Goal: Find specific page/section: Find specific page/section

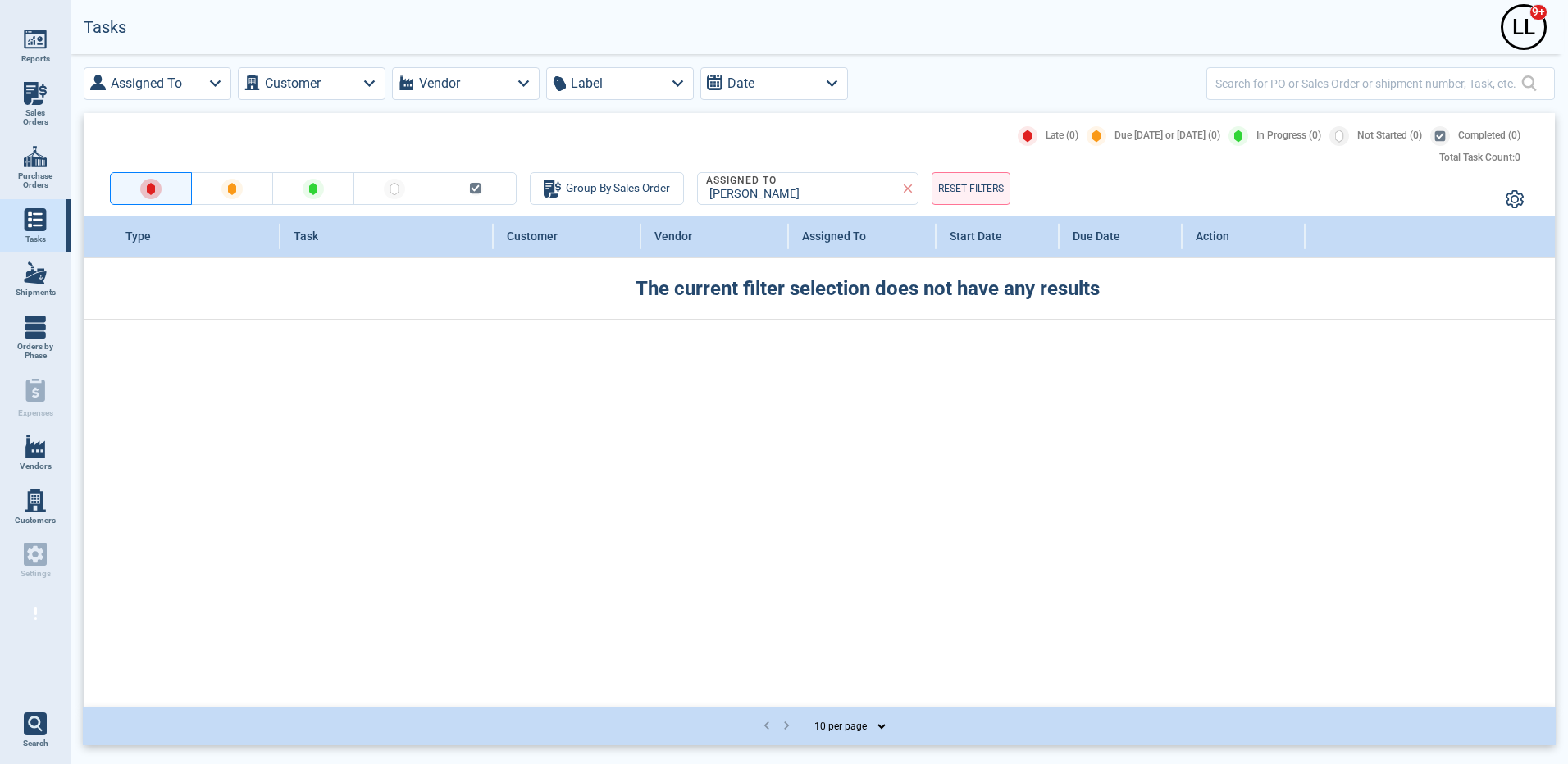
click at [37, 449] on img at bounding box center [35, 446] width 23 height 23
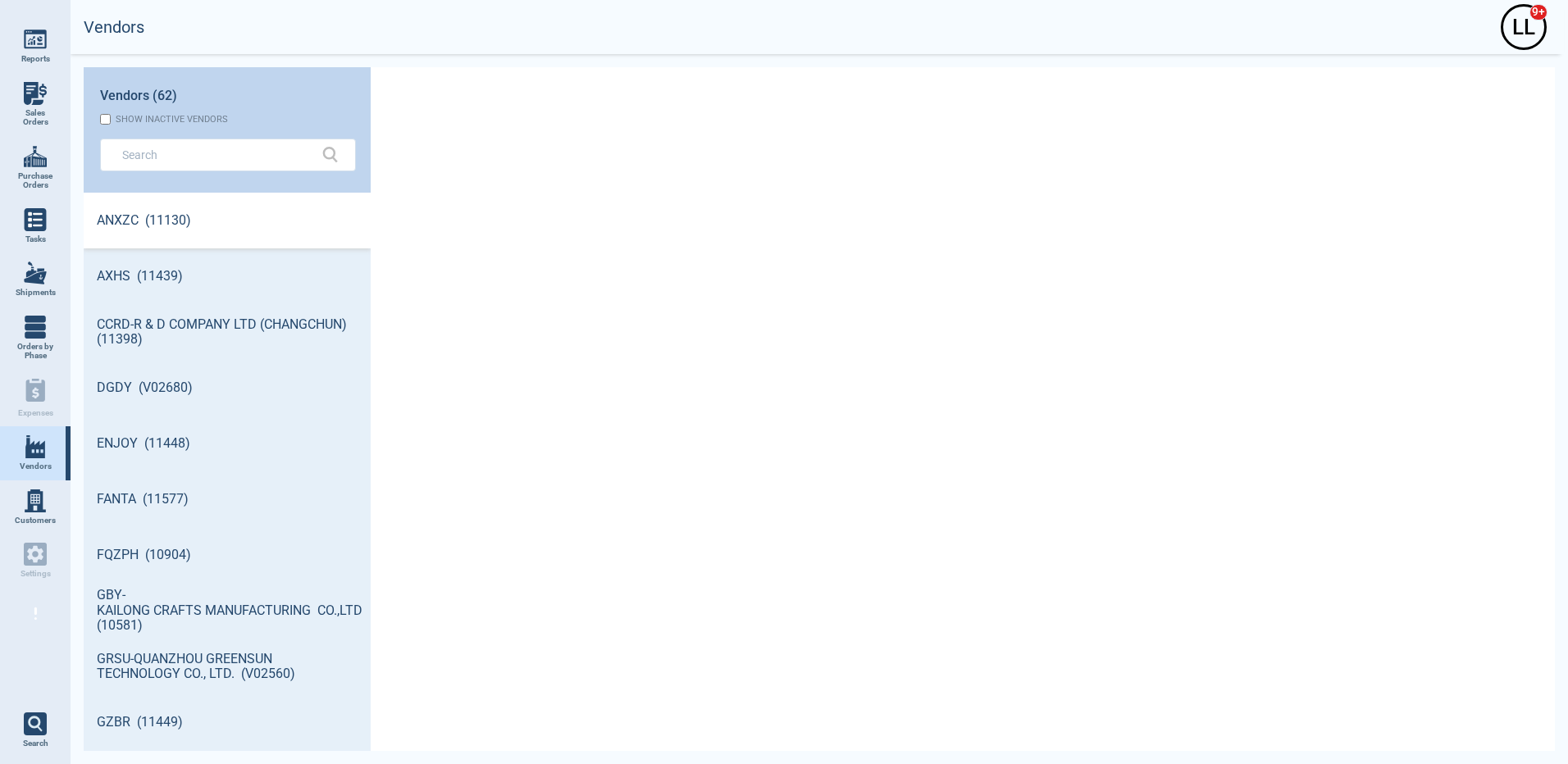
scroll to position [553, 282]
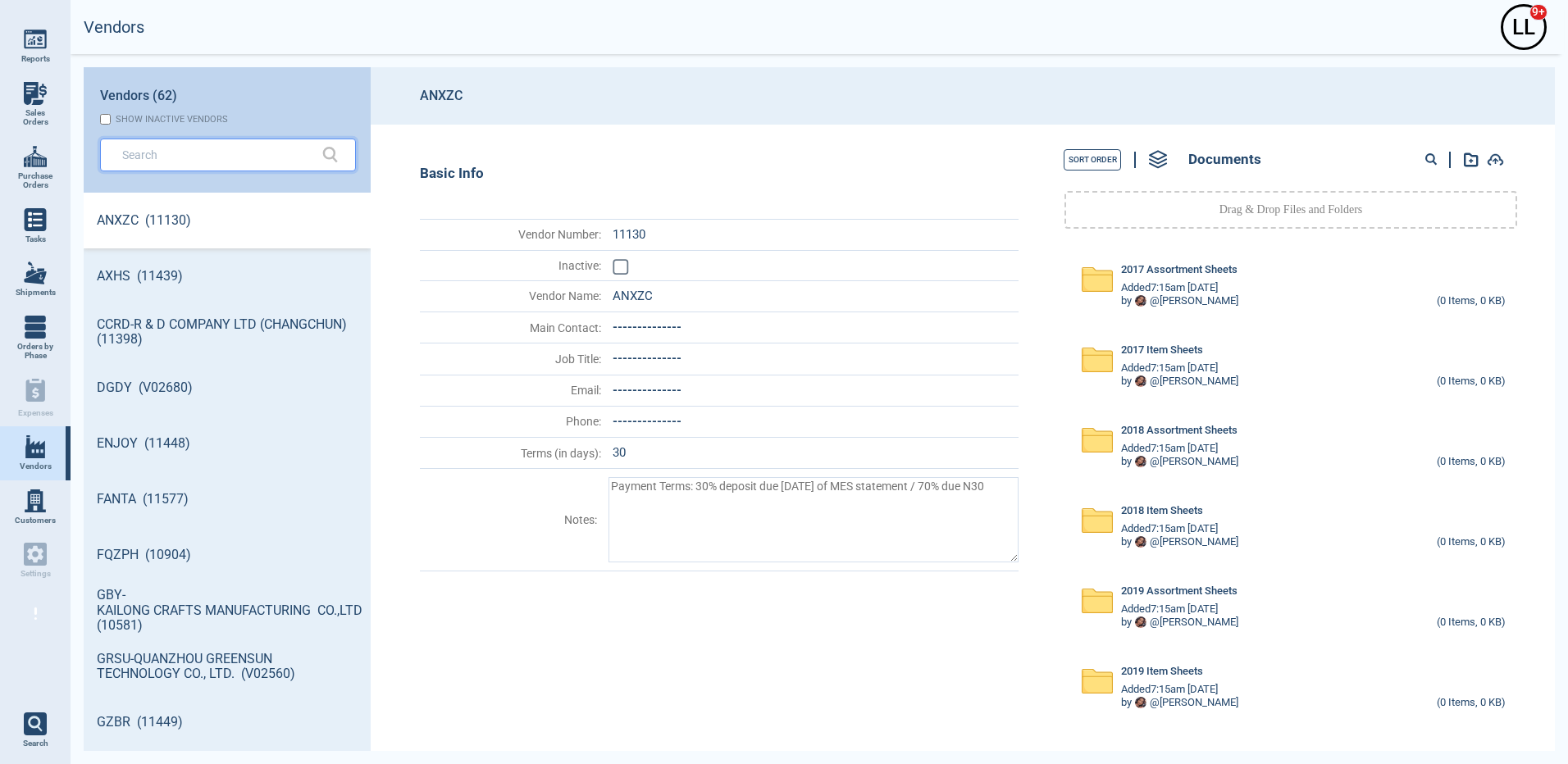
click at [206, 166] on input "text" at bounding box center [215, 154] width 187 height 24
type textarea "x"
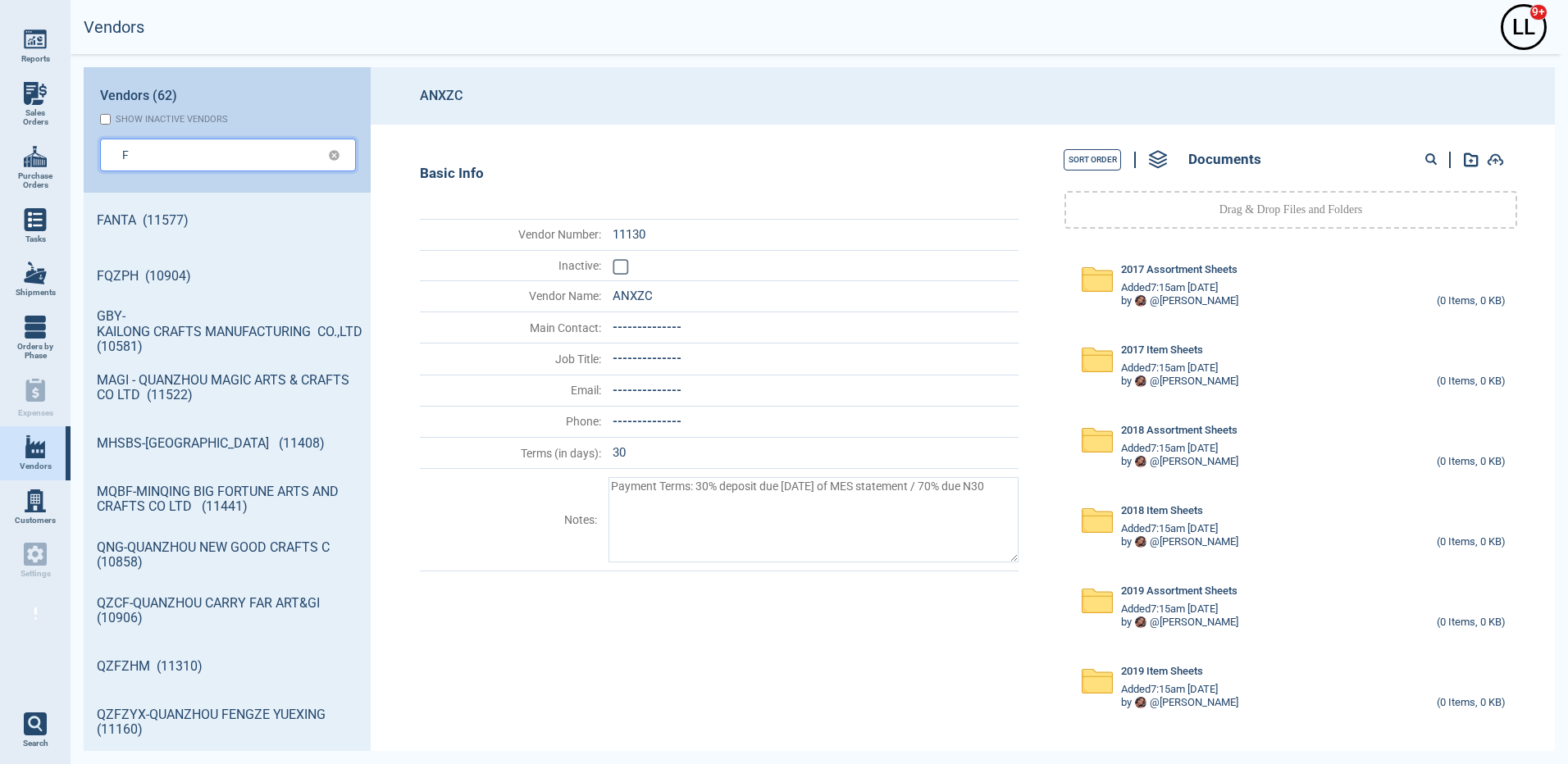
type input "F"
type textarea "x"
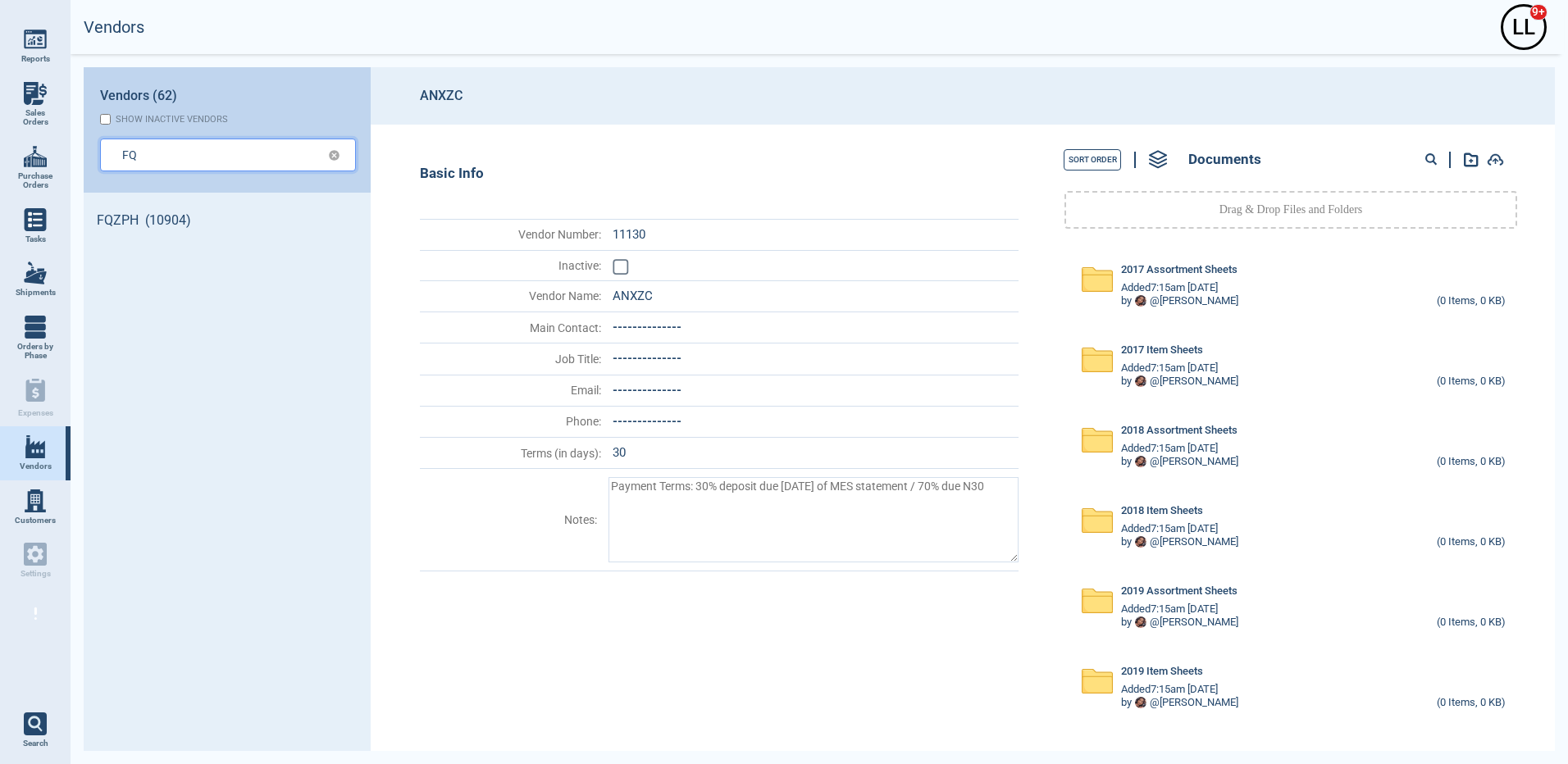
type input "FQ"
type textarea "x"
type input "FQZ"
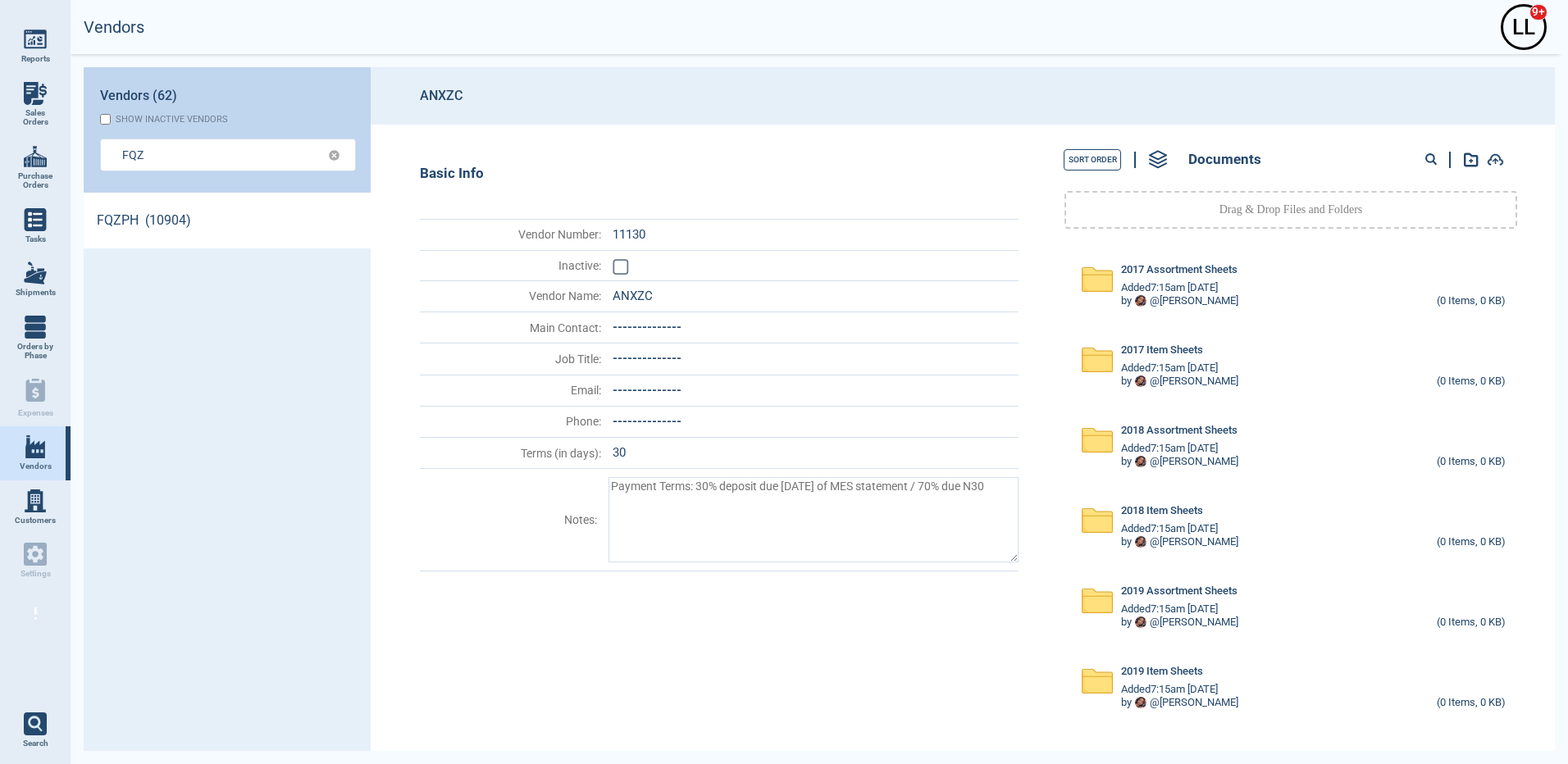
click at [160, 213] on link "FQZPH (10904)" at bounding box center [227, 220] width 287 height 56
click at [1432, 160] on circle at bounding box center [1430, 158] width 8 height 8
paste input "13767-M"
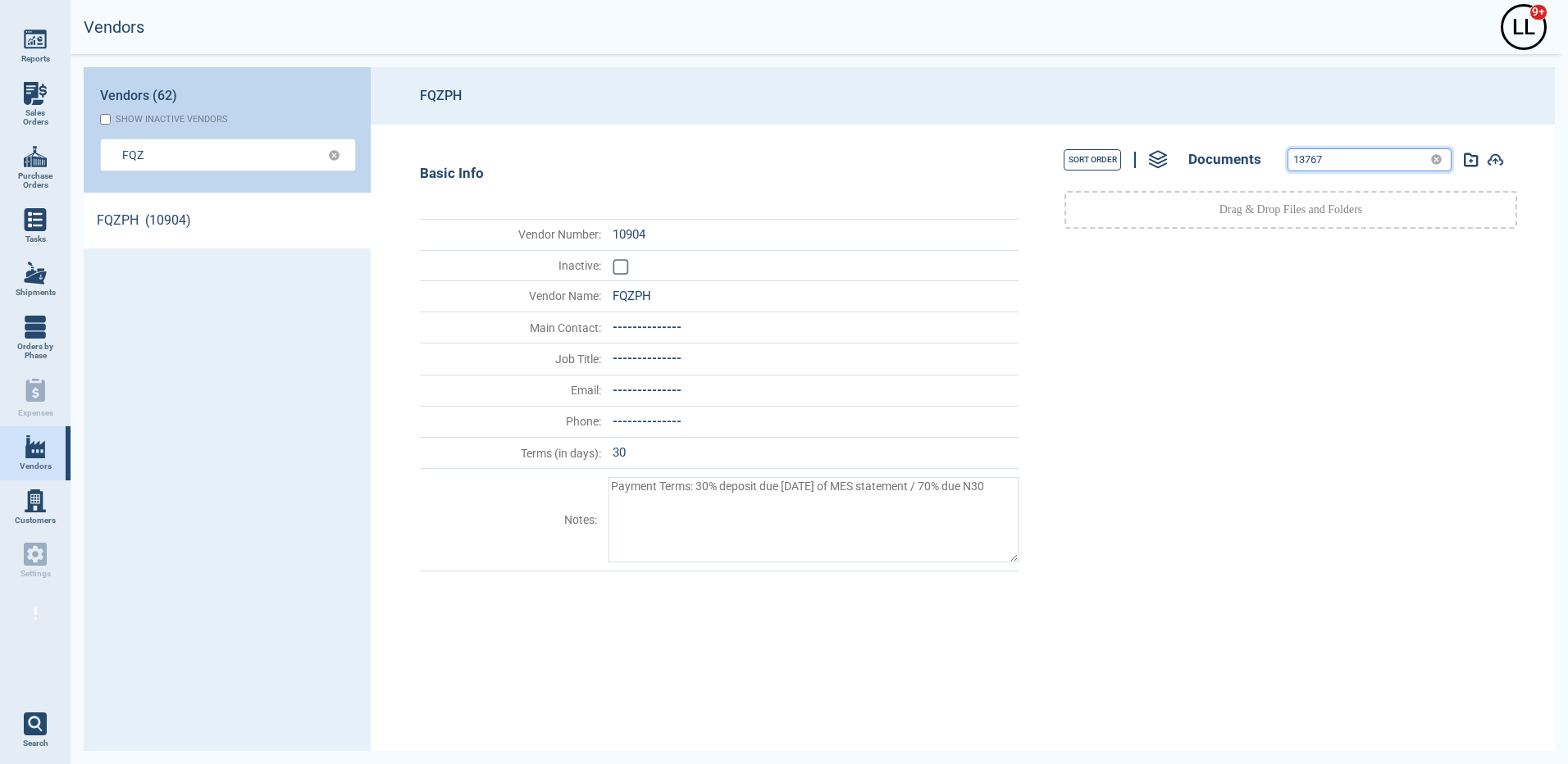
type input "13767"
drag, startPoint x: 178, startPoint y: 160, endPoint x: 57, endPoint y: 141, distance: 122.5
click at [58, 140] on div "Reports Sales Orders Purchase Orders Tasks Shipments Orders by Phase Expenses V…" at bounding box center [784, 382] width 1568 height 764
paste input "text"
type input "FQZ"
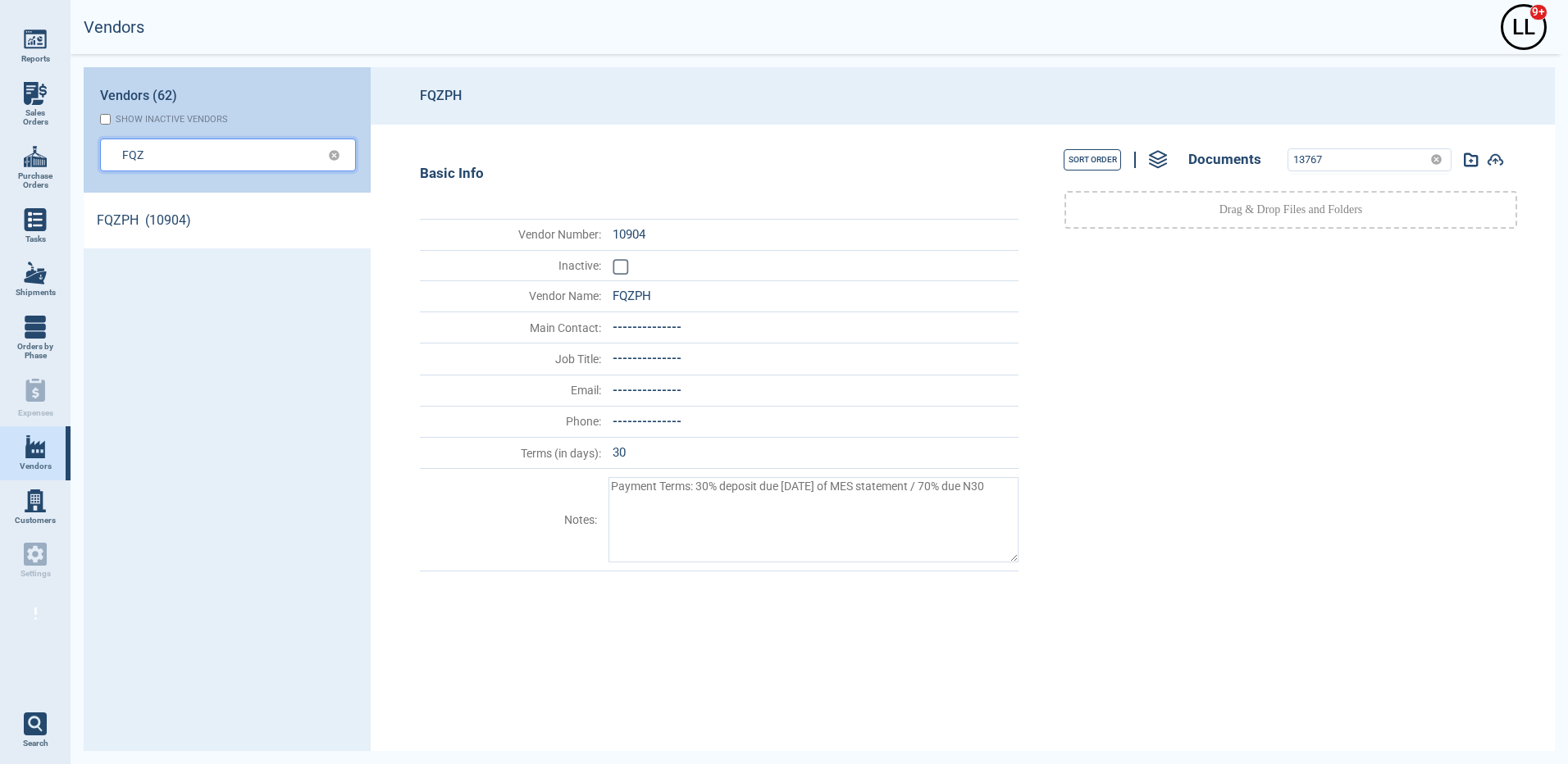
type textarea "x"
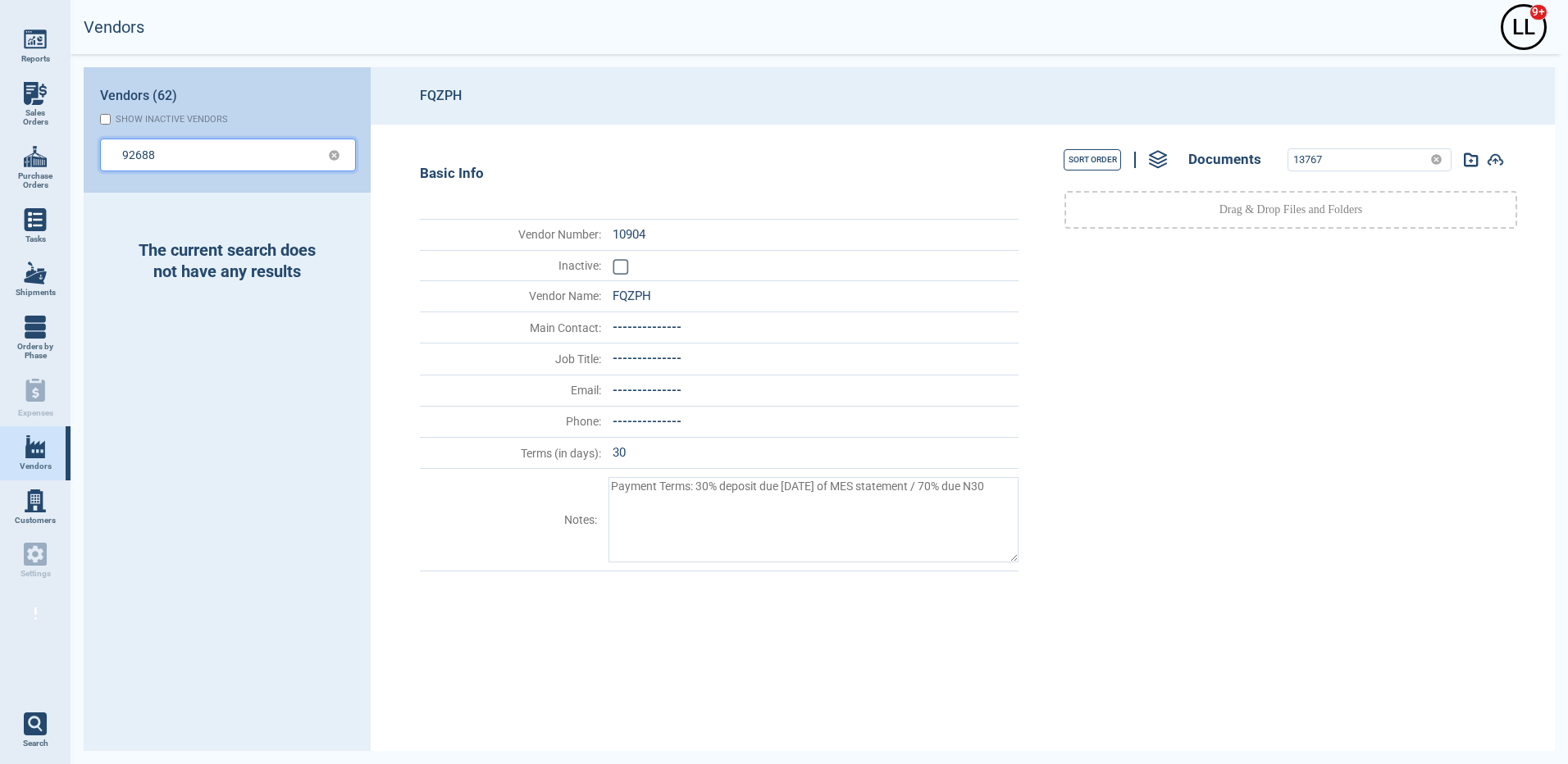
drag, startPoint x: 162, startPoint y: 157, endPoint x: 84, endPoint y: 140, distance: 79.8
click at [84, 140] on header "Vendors (62) Show inactive vendors 92688" at bounding box center [227, 130] width 287 height 125
type input "92688"
type textarea "x"
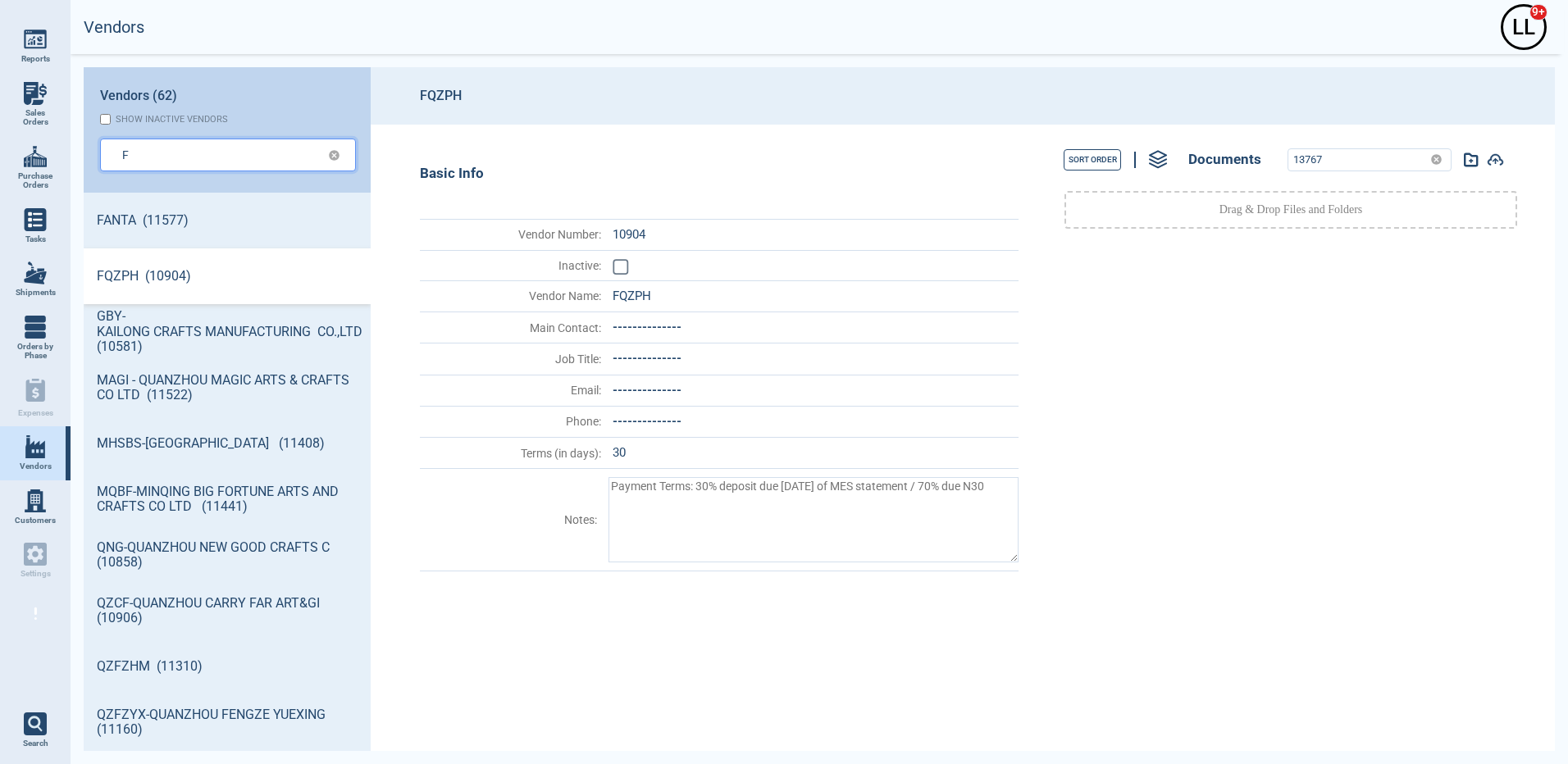
type input "F"
type textarea "x"
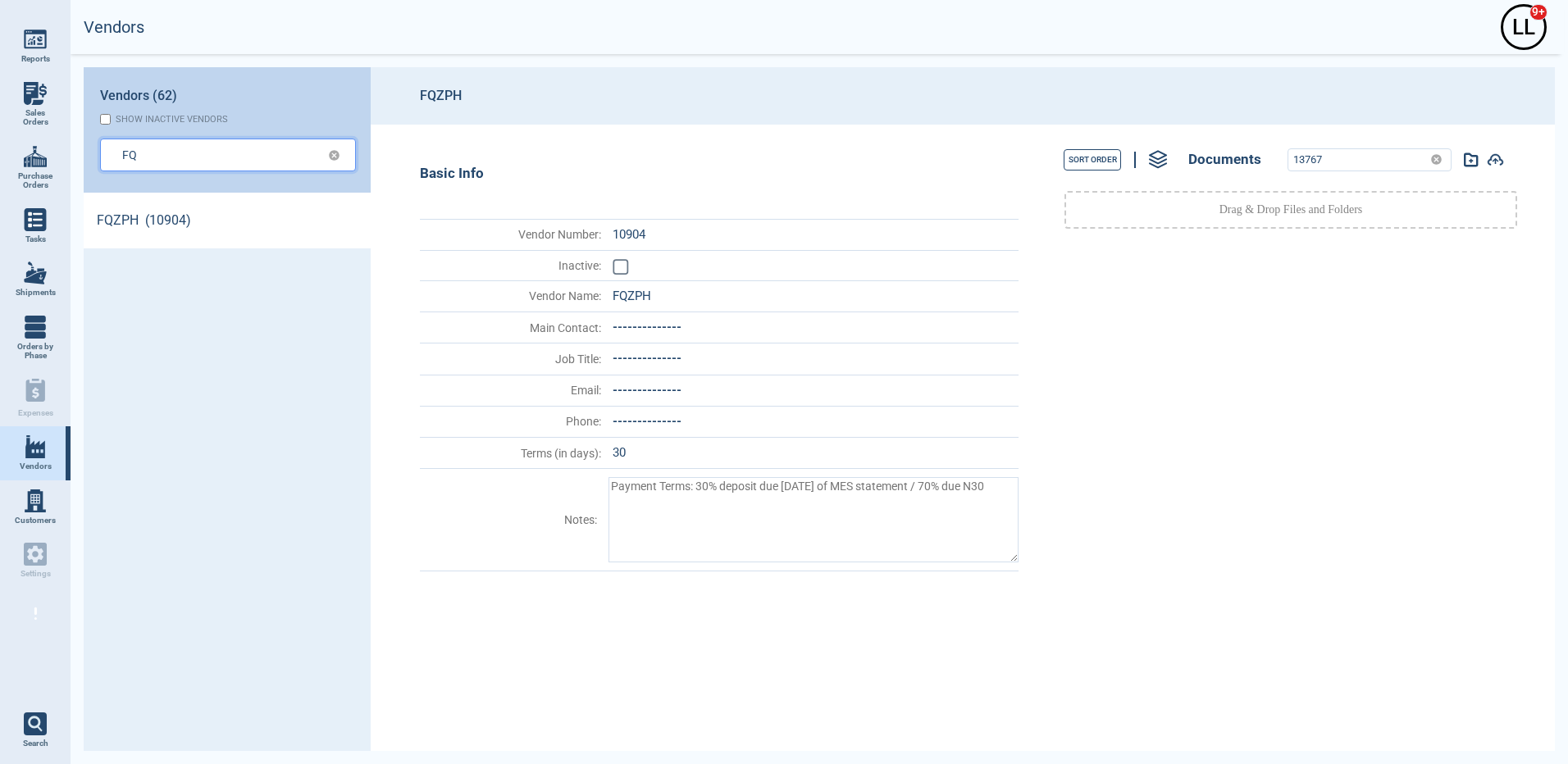
type input "FQ"
type textarea "x"
type input "FQZ"
click at [156, 235] on link "FQZPH (10904)" at bounding box center [227, 220] width 287 height 56
click at [214, 227] on link "FQZPH (10904)" at bounding box center [227, 220] width 287 height 56
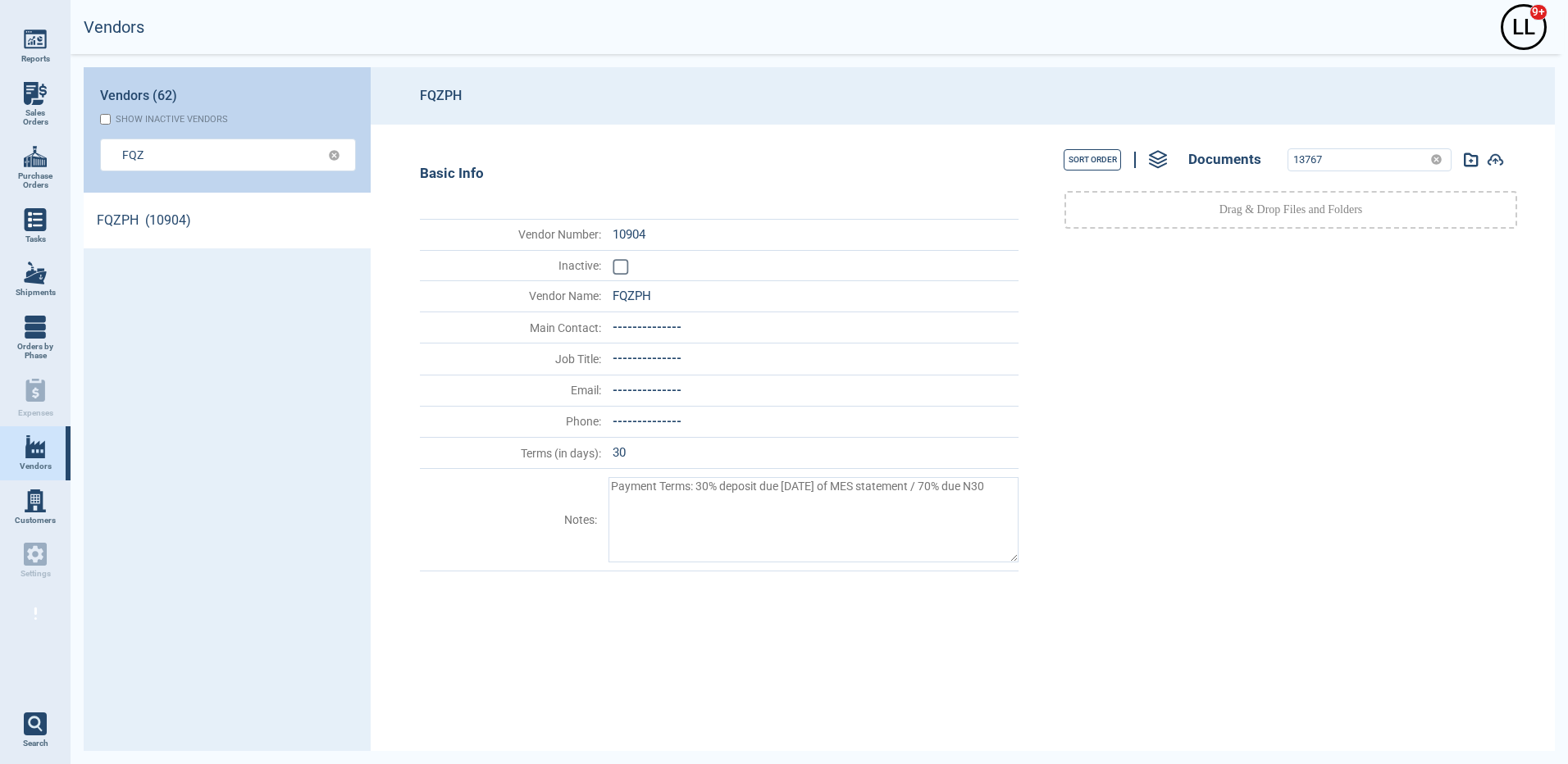
type textarea "x"
drag, startPoint x: 1338, startPoint y: 158, endPoint x: 1254, endPoint y: 152, distance: 84.2
click at [1218, 147] on div "Sort Order Documents 13767" at bounding box center [1290, 159] width 508 height 37
paste input "92688"
paste input "74087"
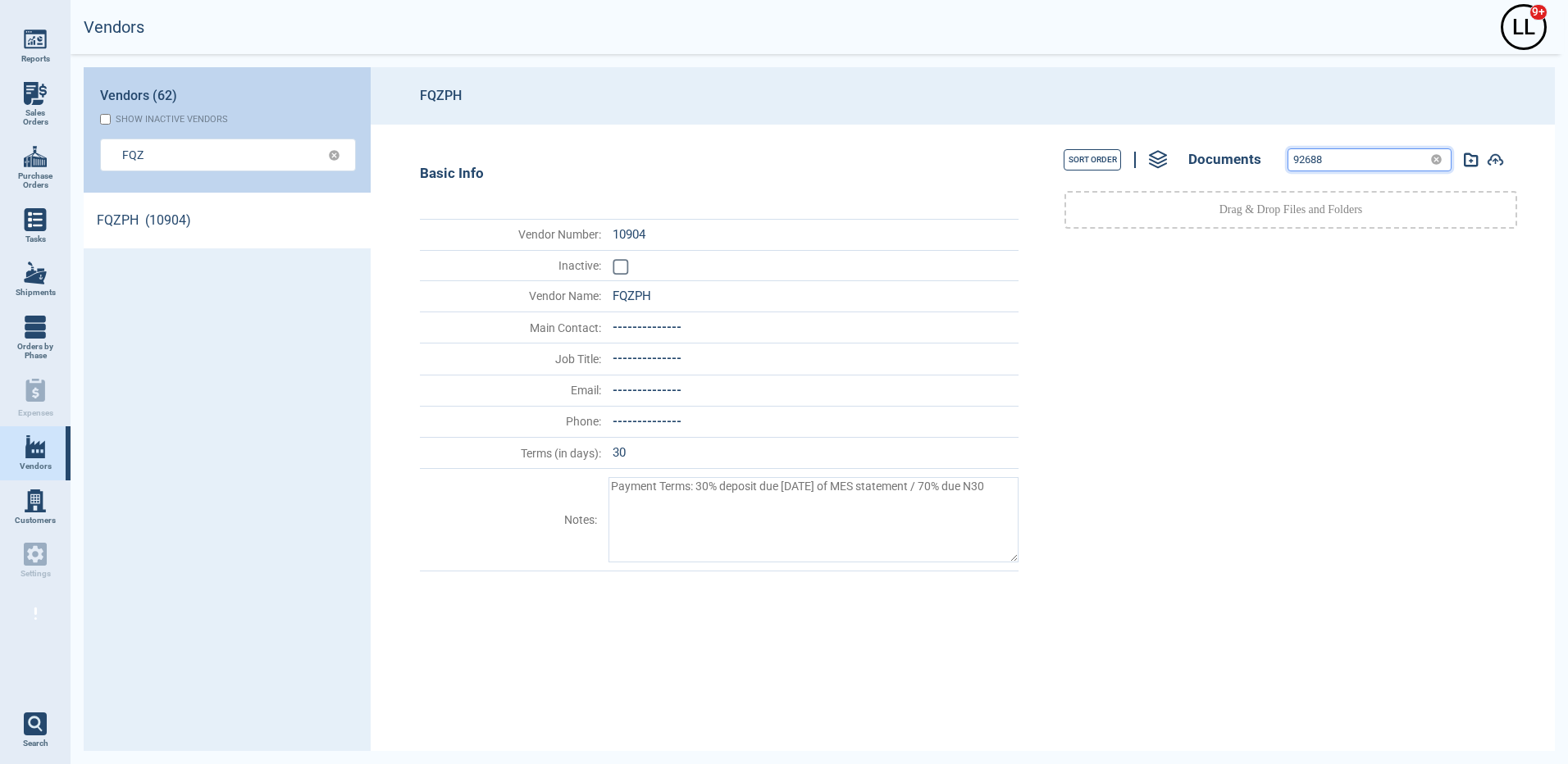
drag, startPoint x: 1369, startPoint y: 165, endPoint x: 1139, endPoint y: 142, distance: 231.1
click at [1139, 142] on div "Sort Order Documents 92688" at bounding box center [1290, 159] width 508 height 37
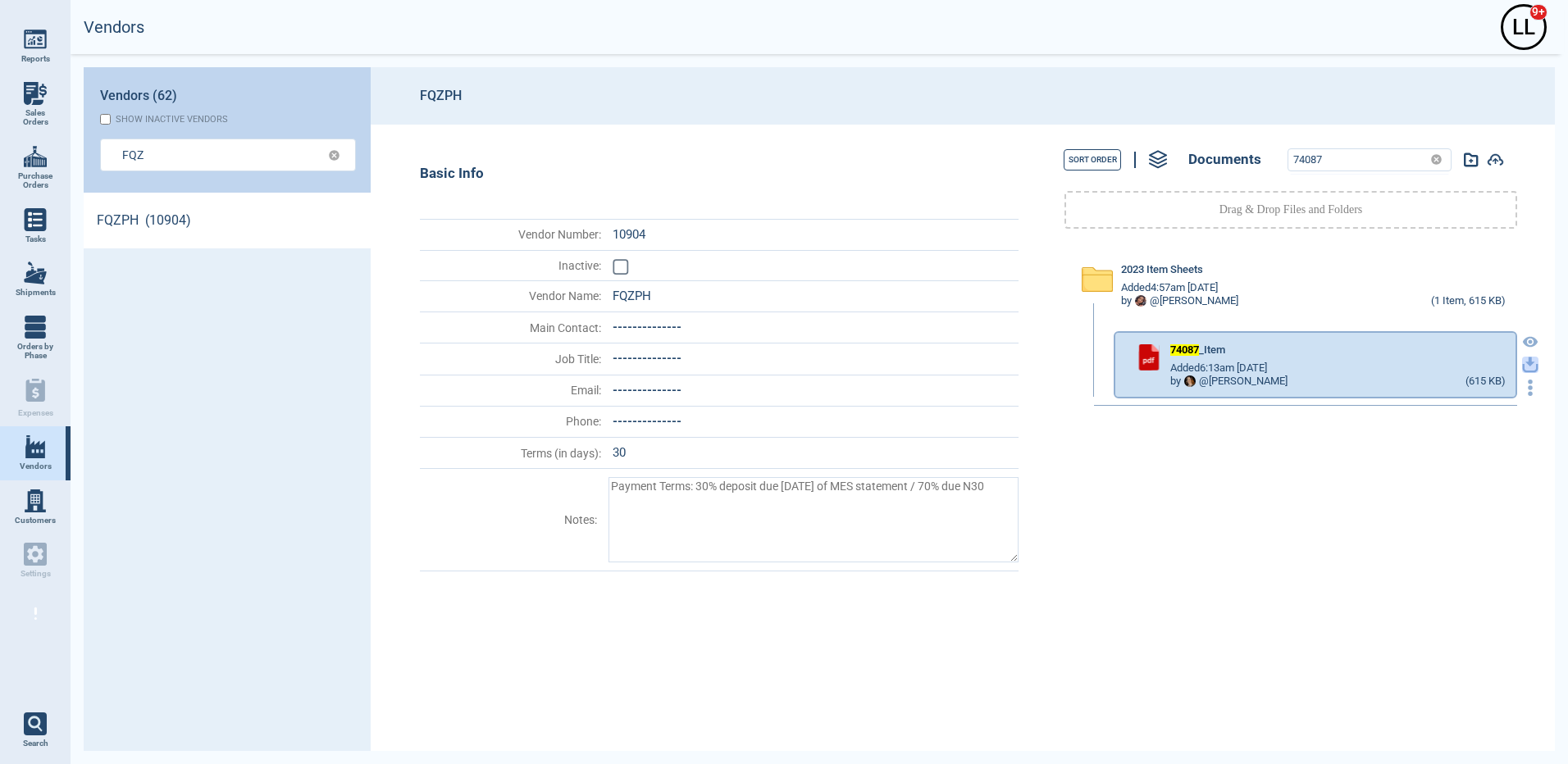
click at [1525, 363] on icon "button" at bounding box center [1530, 362] width 10 height 10
drag, startPoint x: 1299, startPoint y: 155, endPoint x: 1172, endPoint y: 141, distance: 127.8
click at [1172, 141] on div "Sort Order Documents 74087" at bounding box center [1290, 159] width 508 height 37
paste input "3801"
click at [1525, 363] on icon "button" at bounding box center [1530, 362] width 10 height 10
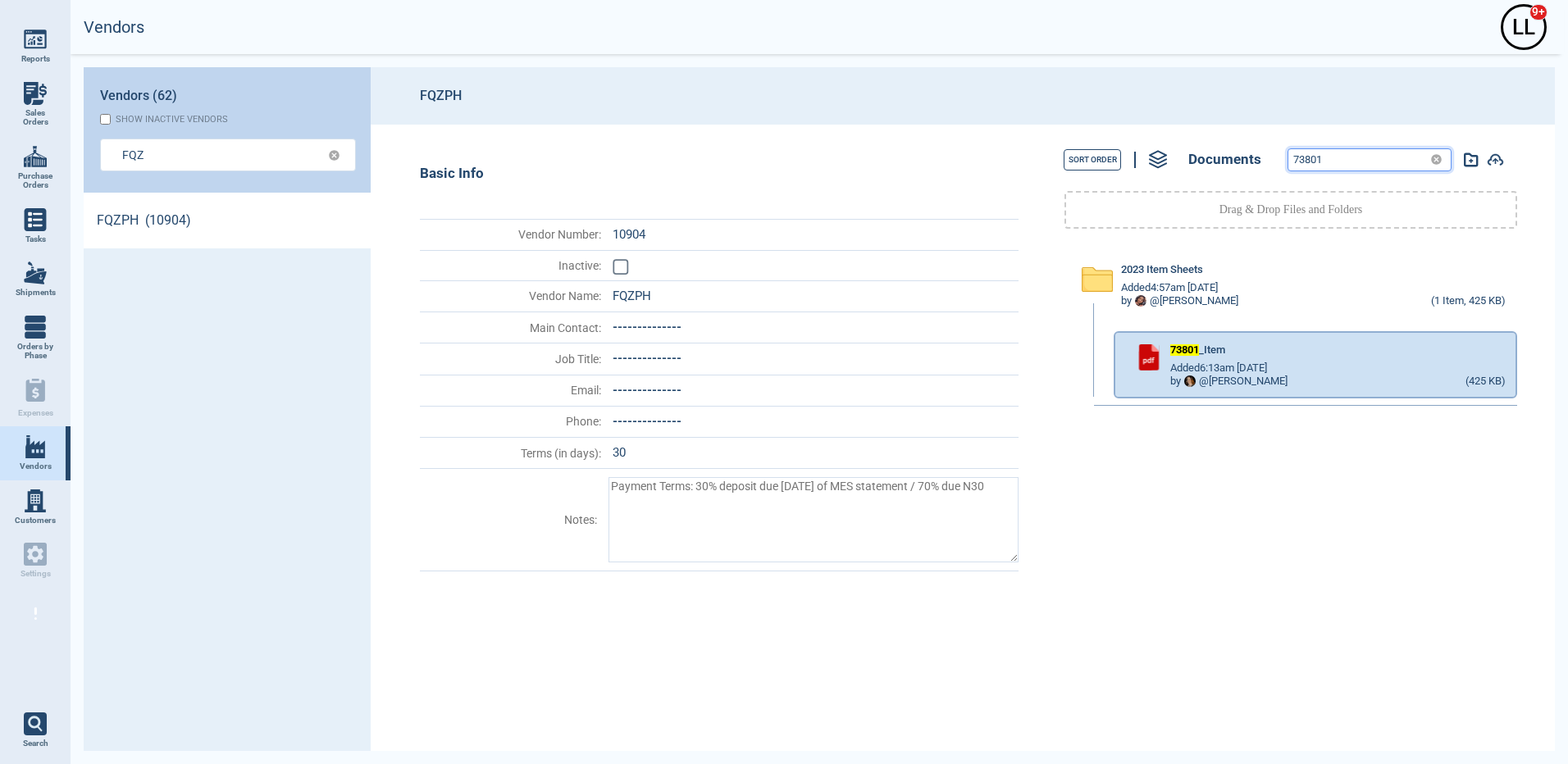
click at [1327, 163] on input "73801" at bounding box center [1356, 159] width 136 height 21
drag, startPoint x: 1339, startPoint y: 162, endPoint x: 1126, endPoint y: 130, distance: 215.4
click at [1129, 134] on div "Sort Order Documents 73801 Drag & Drop Files and Folders 2023 Item Sheets Added…" at bounding box center [1286, 437] width 518 height 626
paste input "92688"
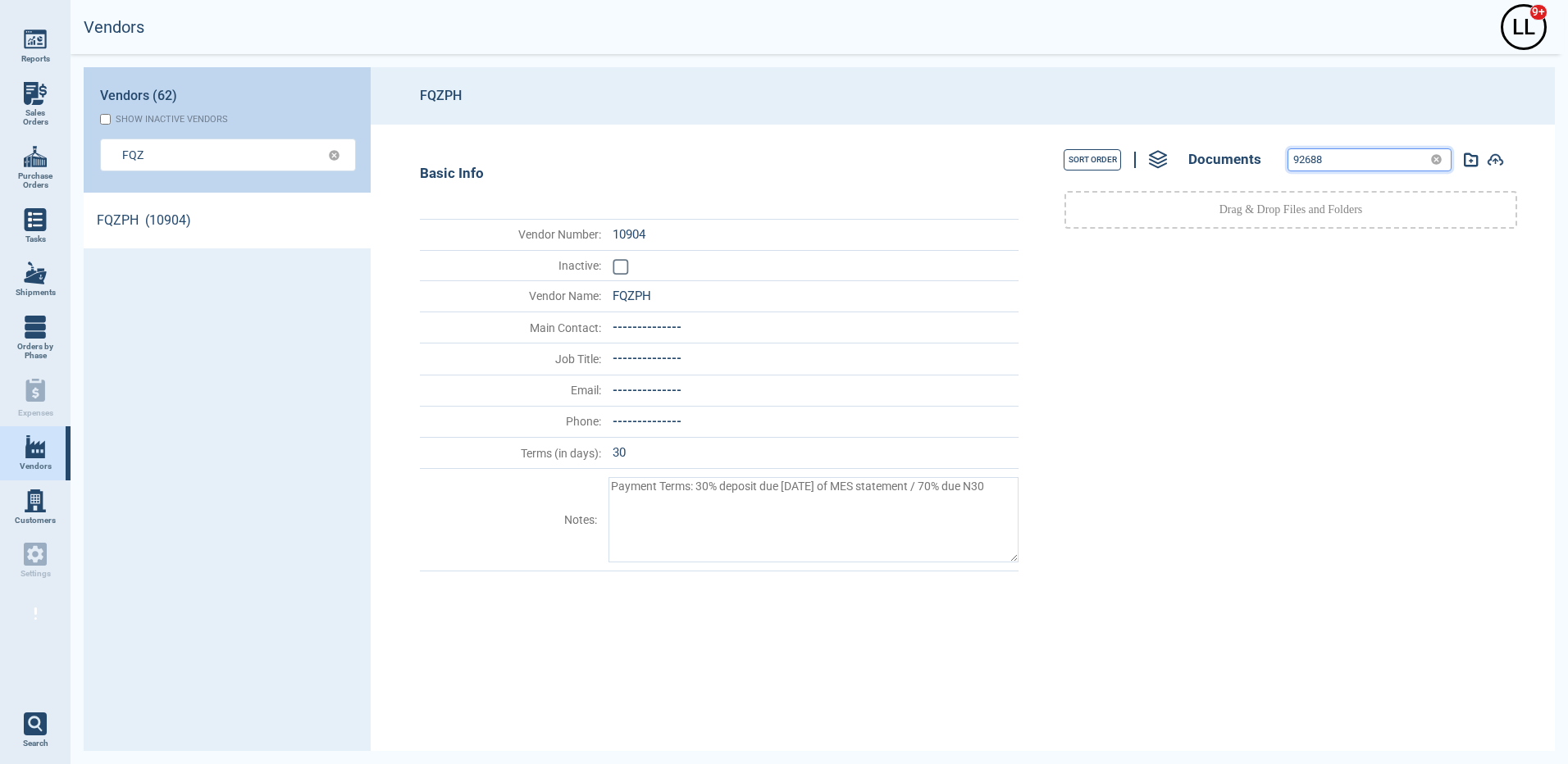
drag, startPoint x: 1344, startPoint y: 159, endPoint x: 1144, endPoint y: 131, distance: 202.0
click at [1150, 132] on div "Sort Order Documents 92688 Drag & Drop Files and Folders" at bounding box center [1286, 437] width 518 height 626
paste input "13767-"
type input "13767"
click at [1353, 163] on input "13767" at bounding box center [1356, 159] width 136 height 21
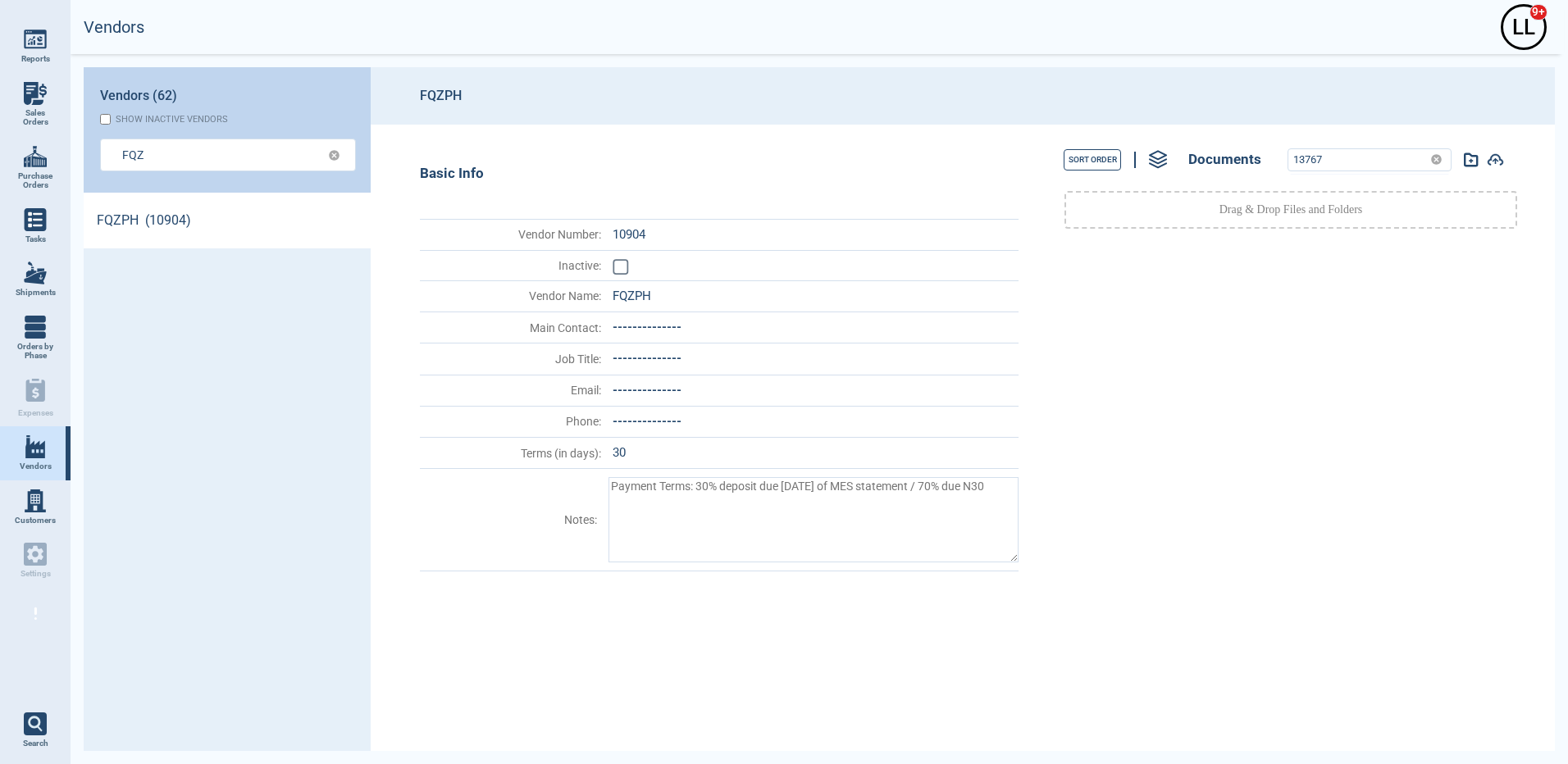
click at [1341, 122] on header "FQZPH" at bounding box center [962, 96] width 1184 height 58
drag, startPoint x: 194, startPoint y: 151, endPoint x: 36, endPoint y: 141, distance: 158.3
click at [35, 142] on div "Reports Sales Orders Purchase Orders Tasks Shipments Orders by Phase Expenses V…" at bounding box center [784, 382] width 1568 height 764
type input "FQZ"
type textarea "x"
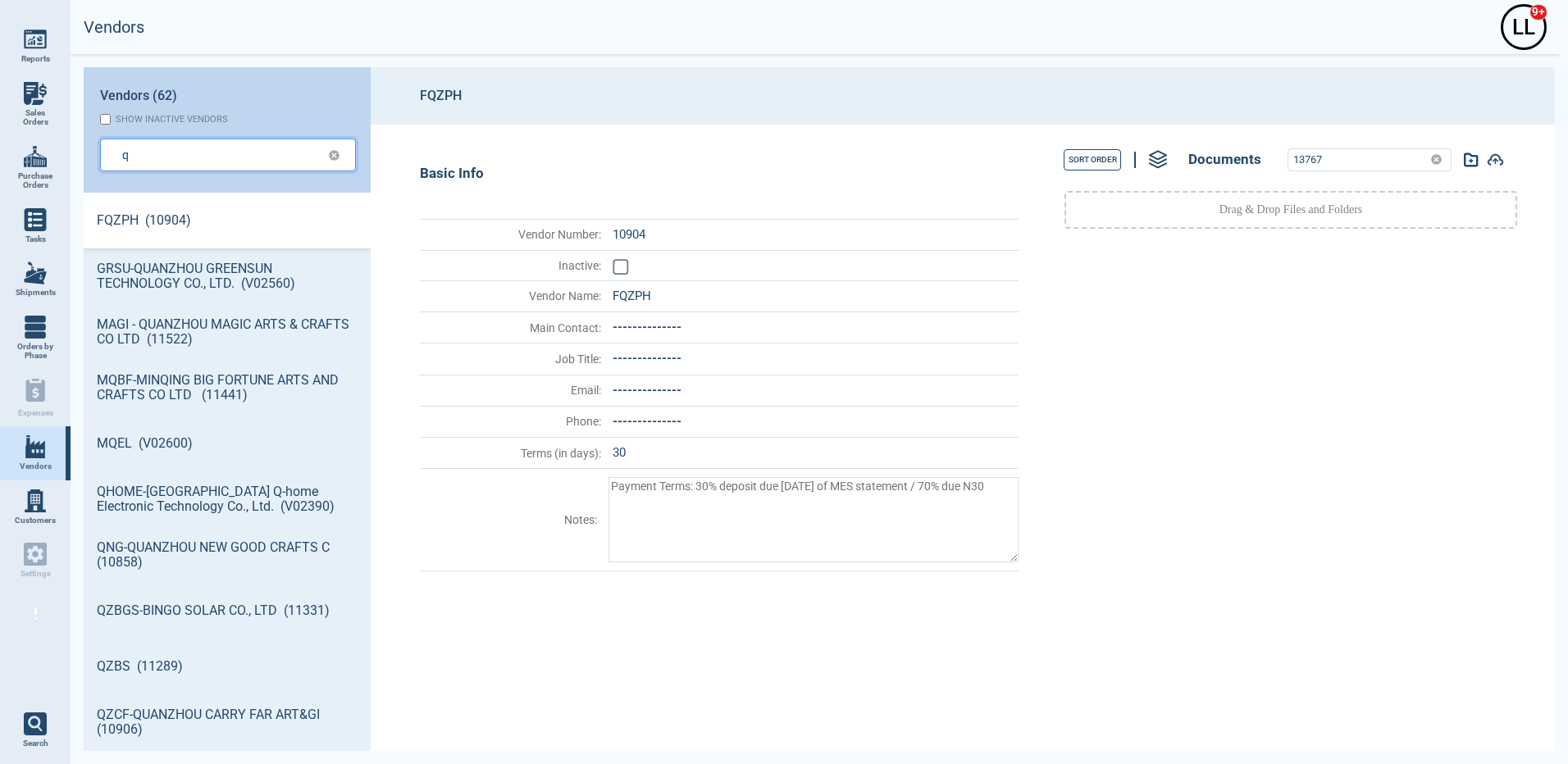
type input "q"
type textarea "x"
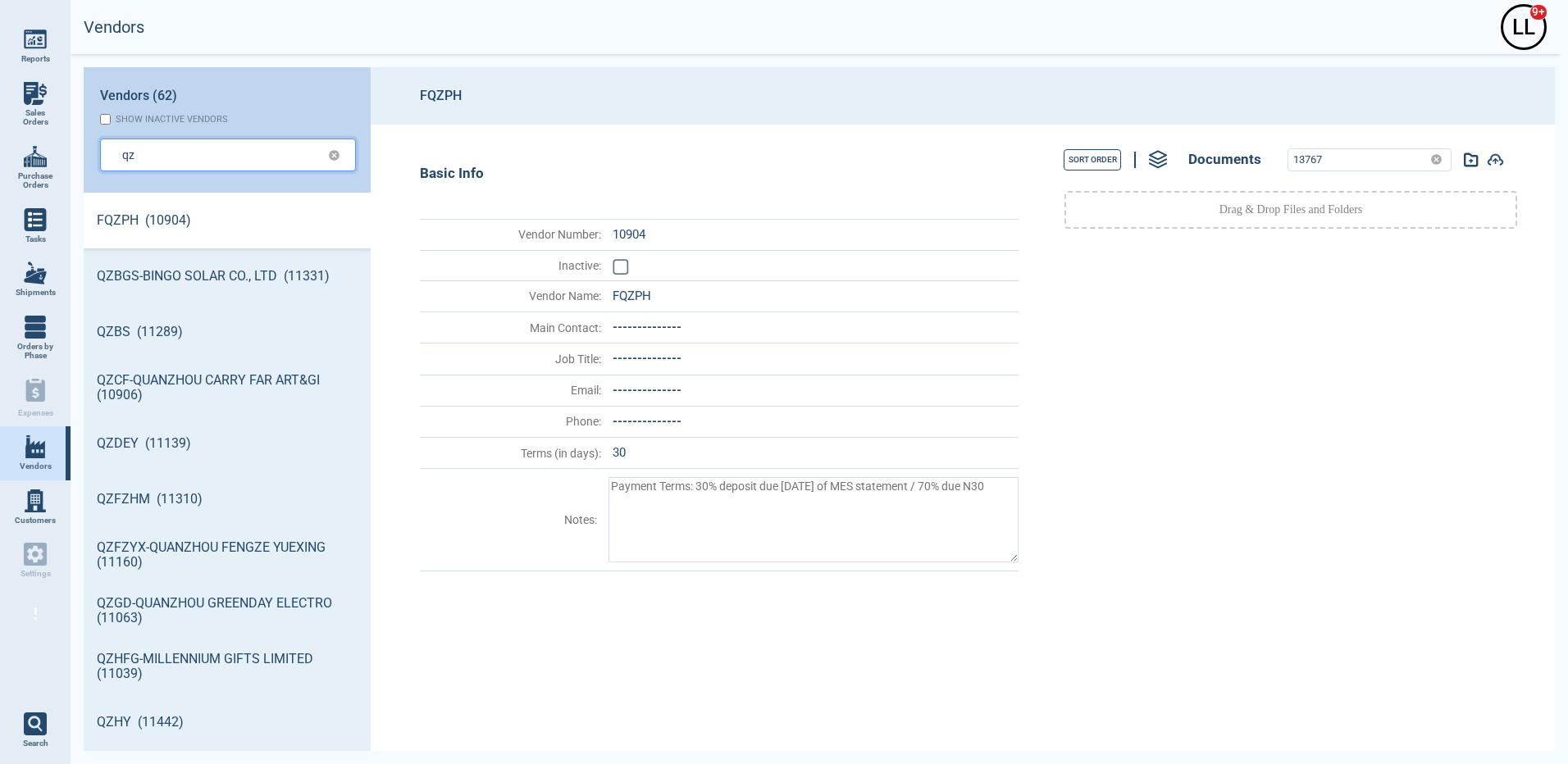
type input "qz"
type textarea "x"
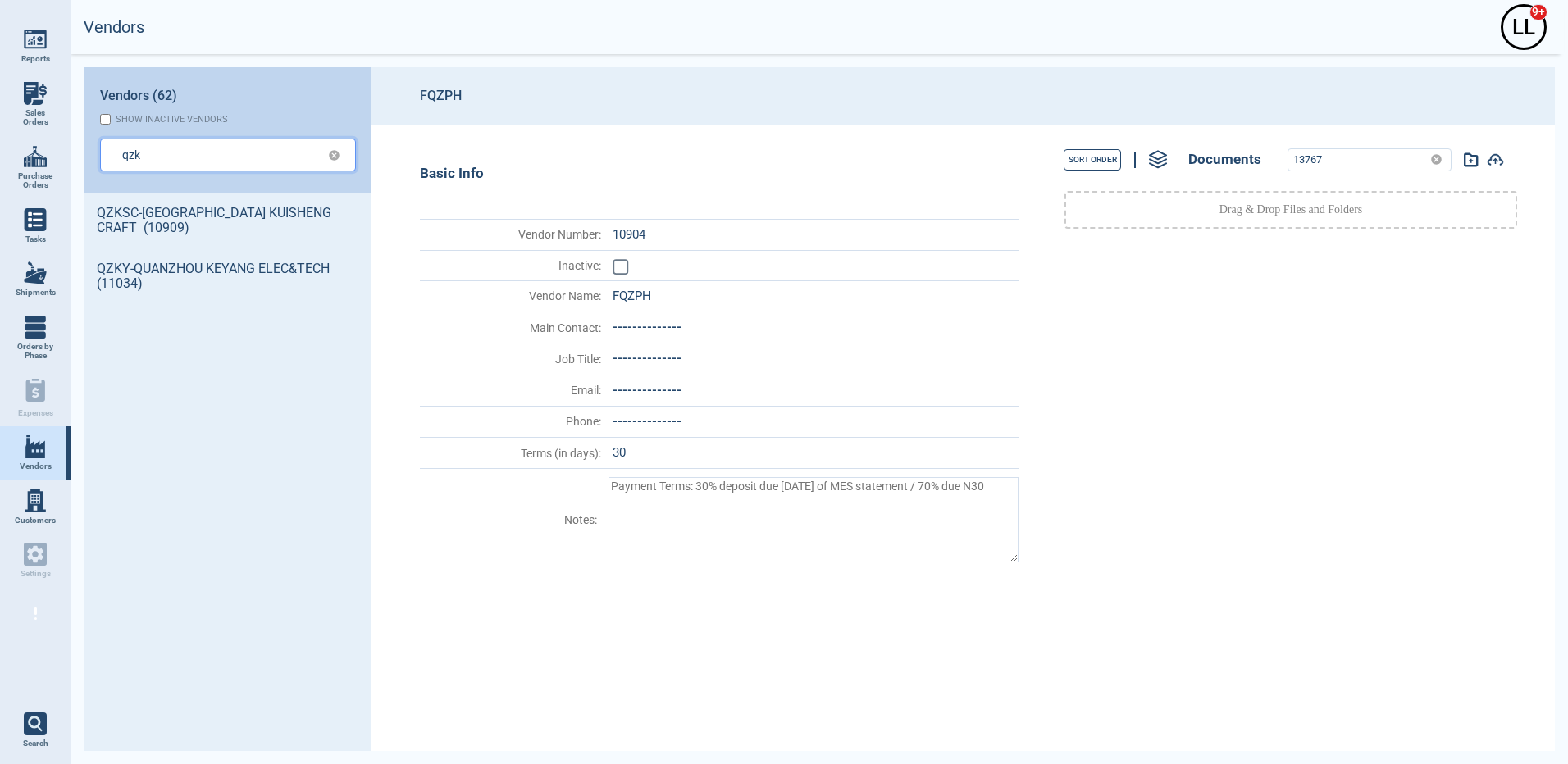
type input "qzk"
type textarea "x"
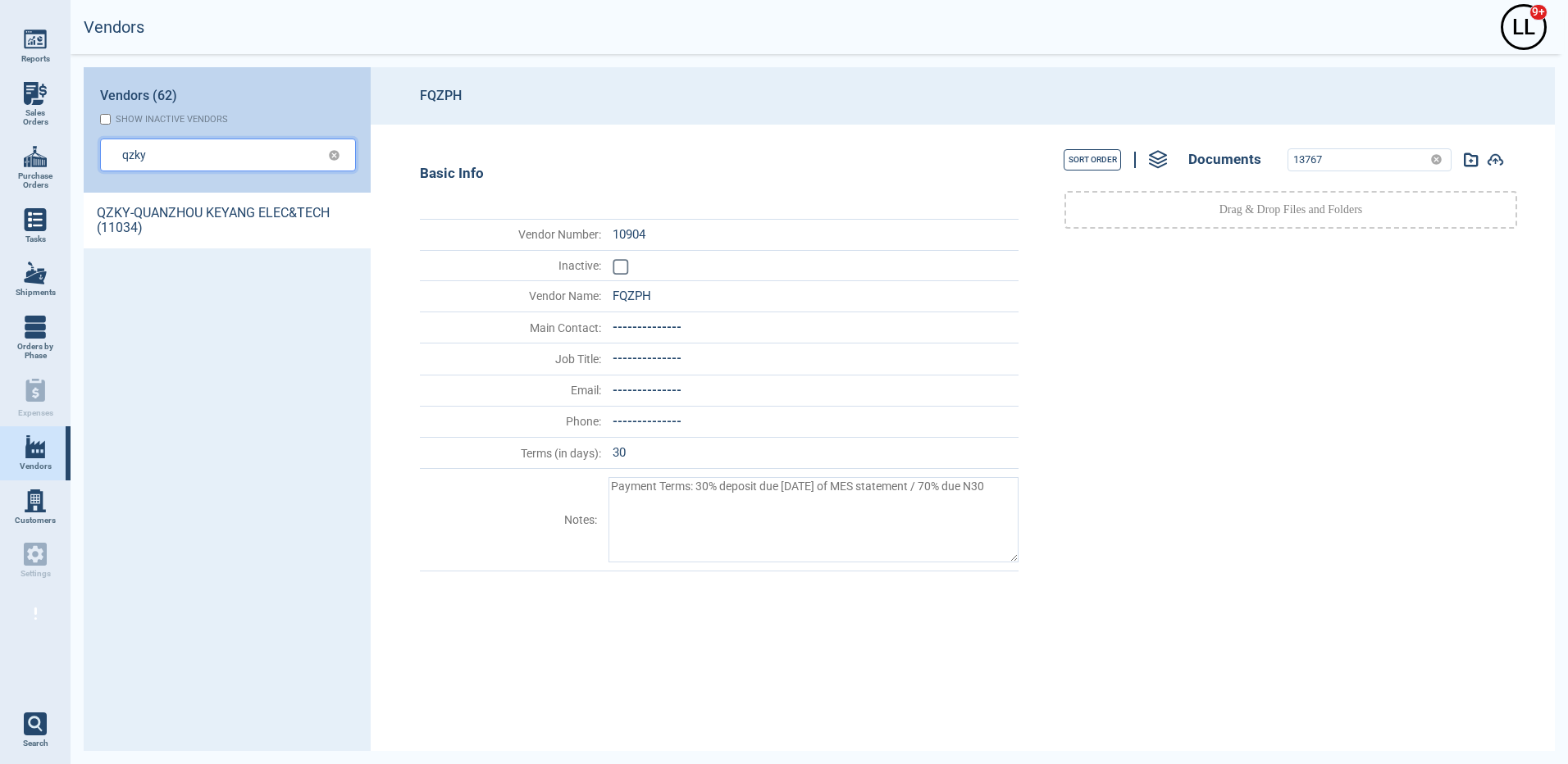
type input "qzky"
click at [140, 207] on link "QZKY-QUANZHOU KEYANG ELEC&TECH (11034)" at bounding box center [227, 220] width 287 height 56
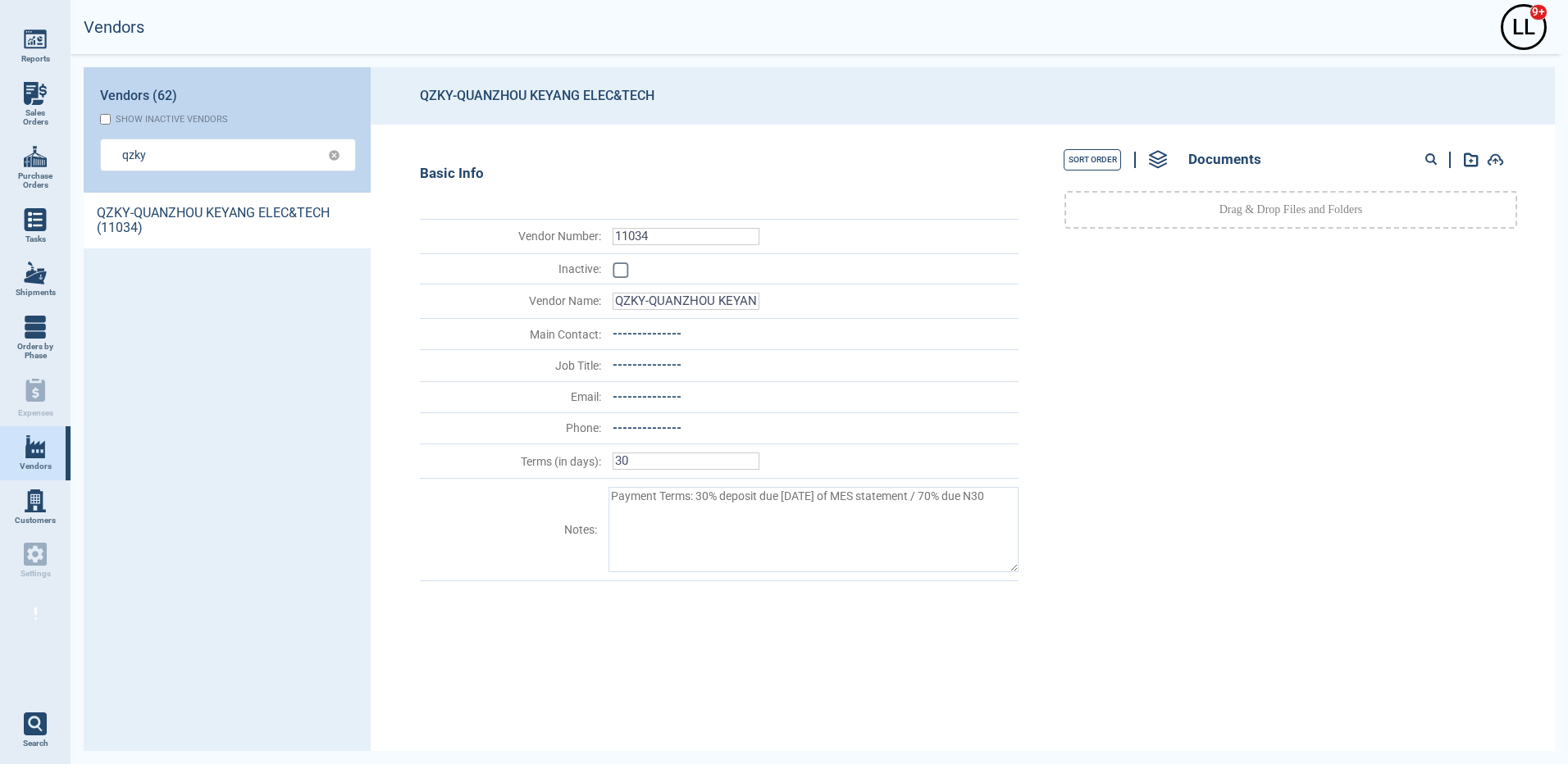
type textarea "x"
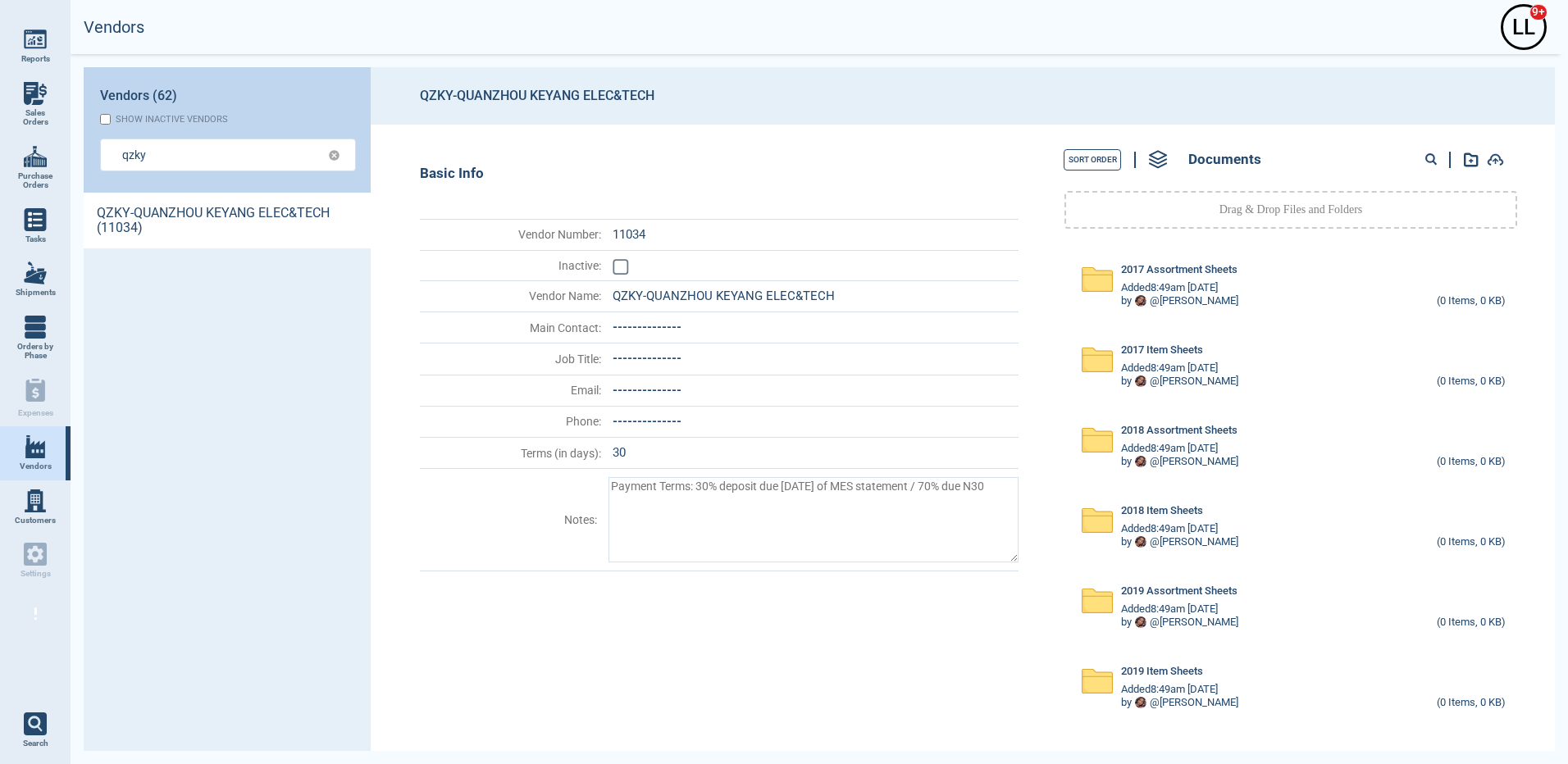
click at [1433, 161] on circle at bounding box center [1430, 158] width 8 height 8
paste input "55576"
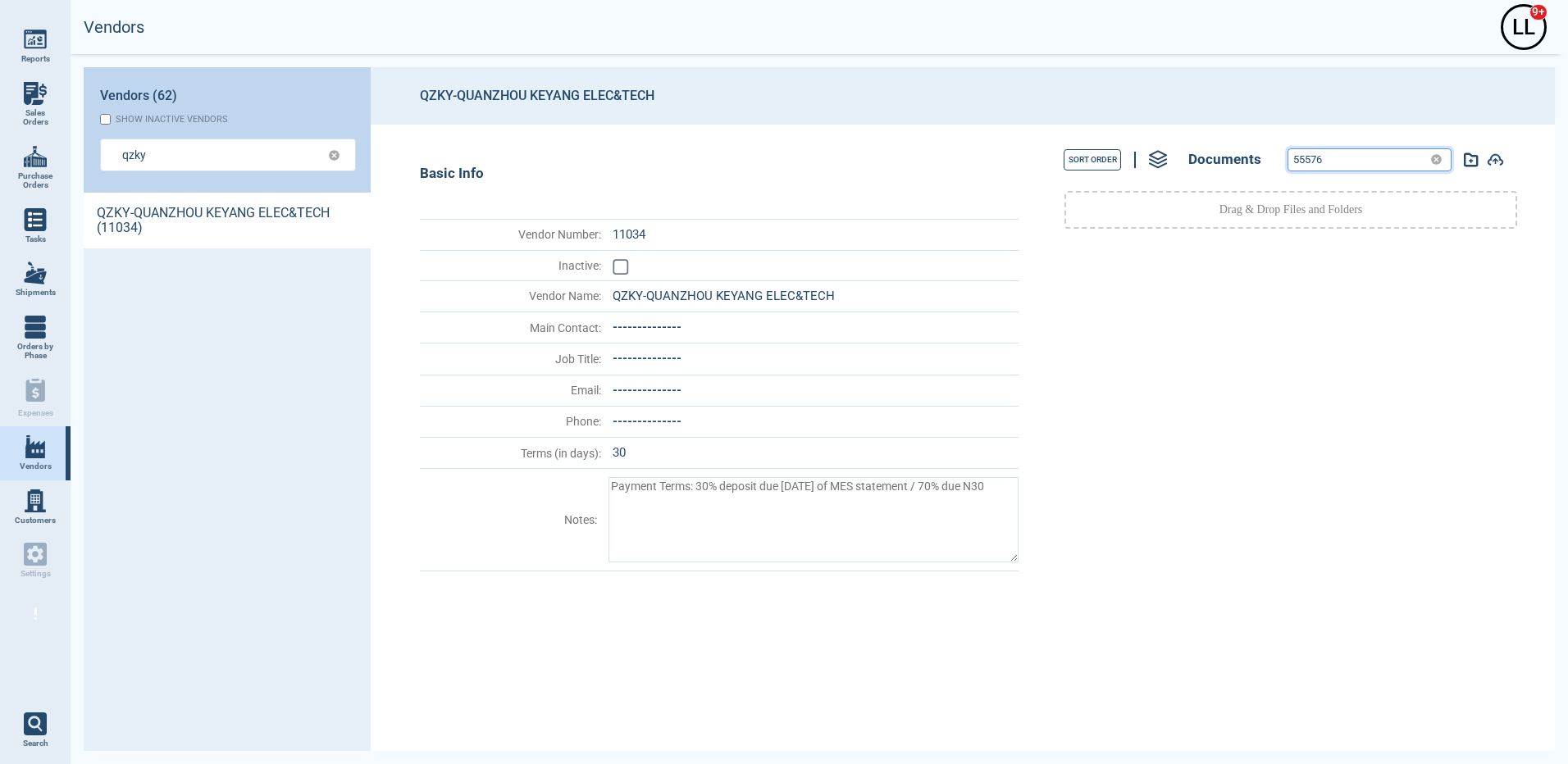
drag, startPoint x: 1349, startPoint y: 161, endPoint x: 1200, endPoint y: 131, distance: 152.0
click at [1195, 132] on div "Sort Order Documents 55576 Drag & Drop Files and Folders" at bounding box center [1286, 437] width 518 height 626
drag, startPoint x: 1361, startPoint y: 163, endPoint x: 1187, endPoint y: 150, distance: 174.5
click at [1187, 150] on div "Sort Order Documents 55576" at bounding box center [1290, 159] width 508 height 37
paste input "77640"
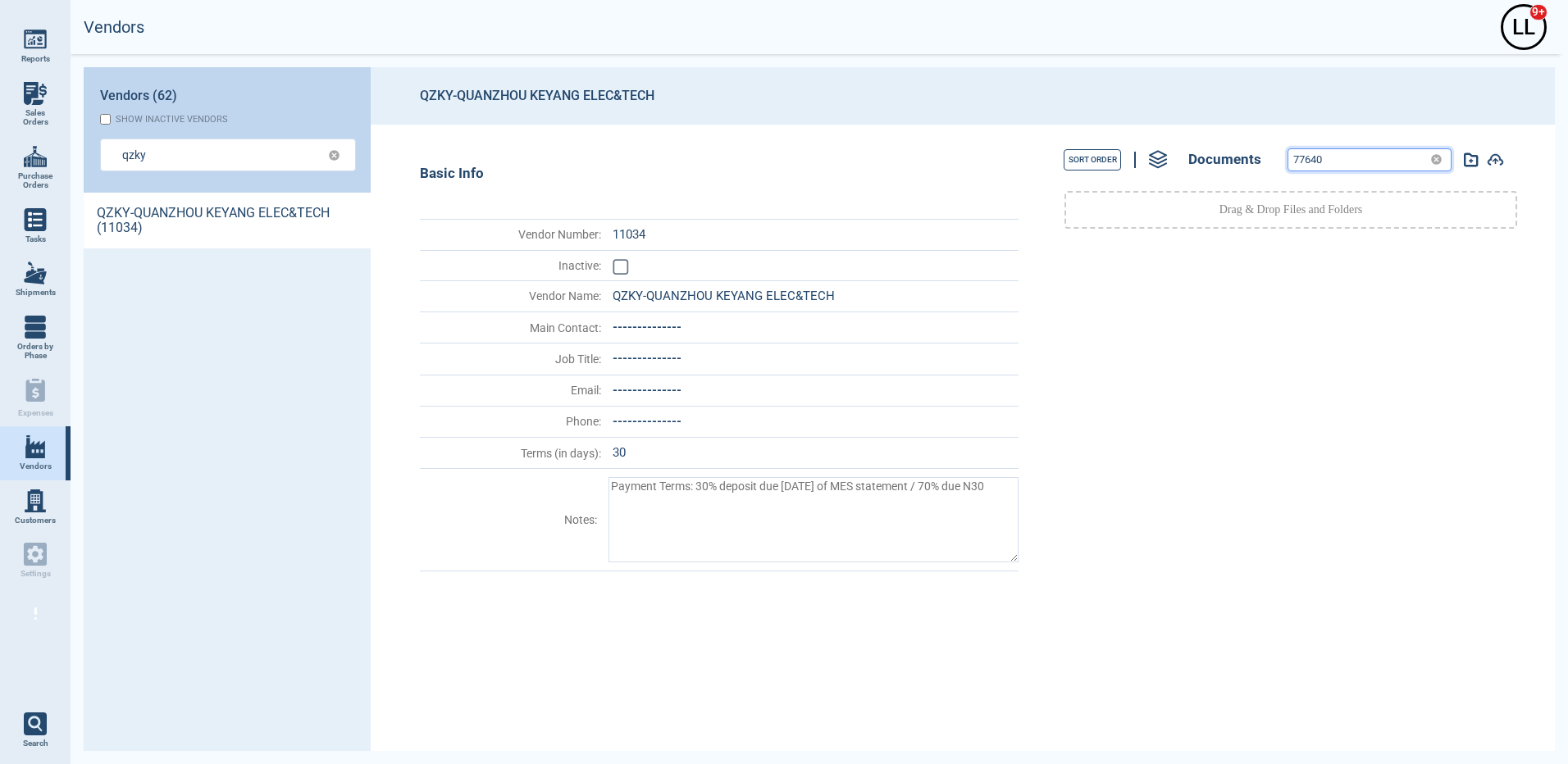
drag, startPoint x: 1346, startPoint y: 152, endPoint x: 1144, endPoint y: 136, distance: 202.6
click at [1144, 136] on div "Sort Order Documents 77640 Drag & Drop Files and Folders" at bounding box center [1286, 437] width 518 height 626
paste input "1"
drag, startPoint x: 1323, startPoint y: 161, endPoint x: 1143, endPoint y: 136, distance: 181.7
click at [1143, 137] on div "Sort Order Documents 77641 Drag & Drop Files and Folders" at bounding box center [1286, 437] width 518 height 626
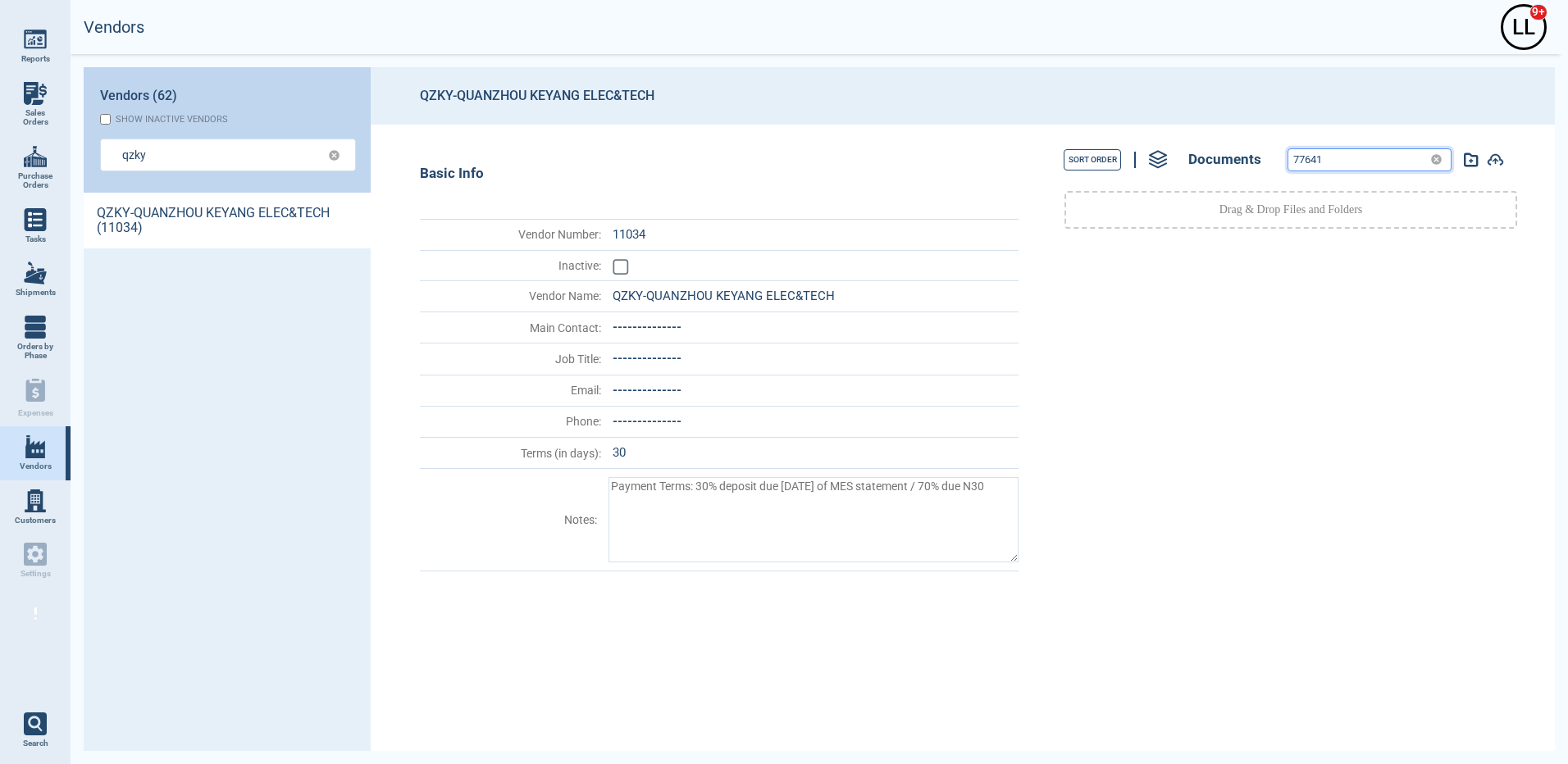
click at [1340, 161] on input "77641" at bounding box center [1356, 159] width 136 height 21
drag, startPoint x: 1335, startPoint y: 161, endPoint x: 1135, endPoint y: 133, distance: 202.0
click at [1135, 133] on div "Sort Order Documents 77641 Drag & Drop Files and Folders" at bounding box center [1286, 437] width 518 height 626
paste input "3"
drag, startPoint x: 1366, startPoint y: 158, endPoint x: 1089, endPoint y: 118, distance: 279.9
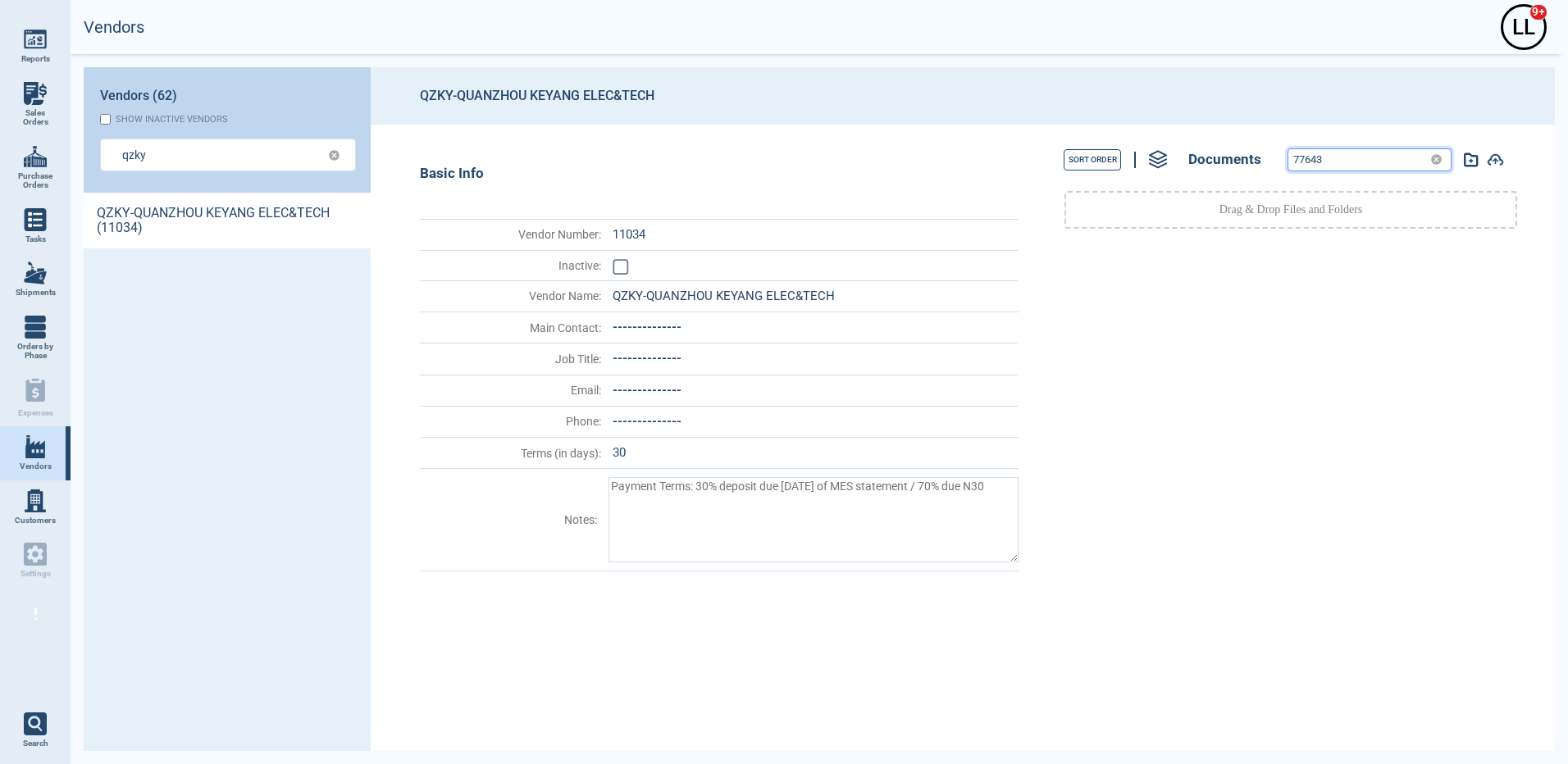
click at [1092, 118] on section "QZKY-QUANZHOU KEYANG ELEC&TECH Basic Info Vendor Number : 11034 Inactive : Vend…" at bounding box center [962, 408] width 1184 height 684
paste input "4"
type input "77644"
click at [240, 153] on input "qzky" at bounding box center [215, 154] width 186 height 24
type input "qzky"
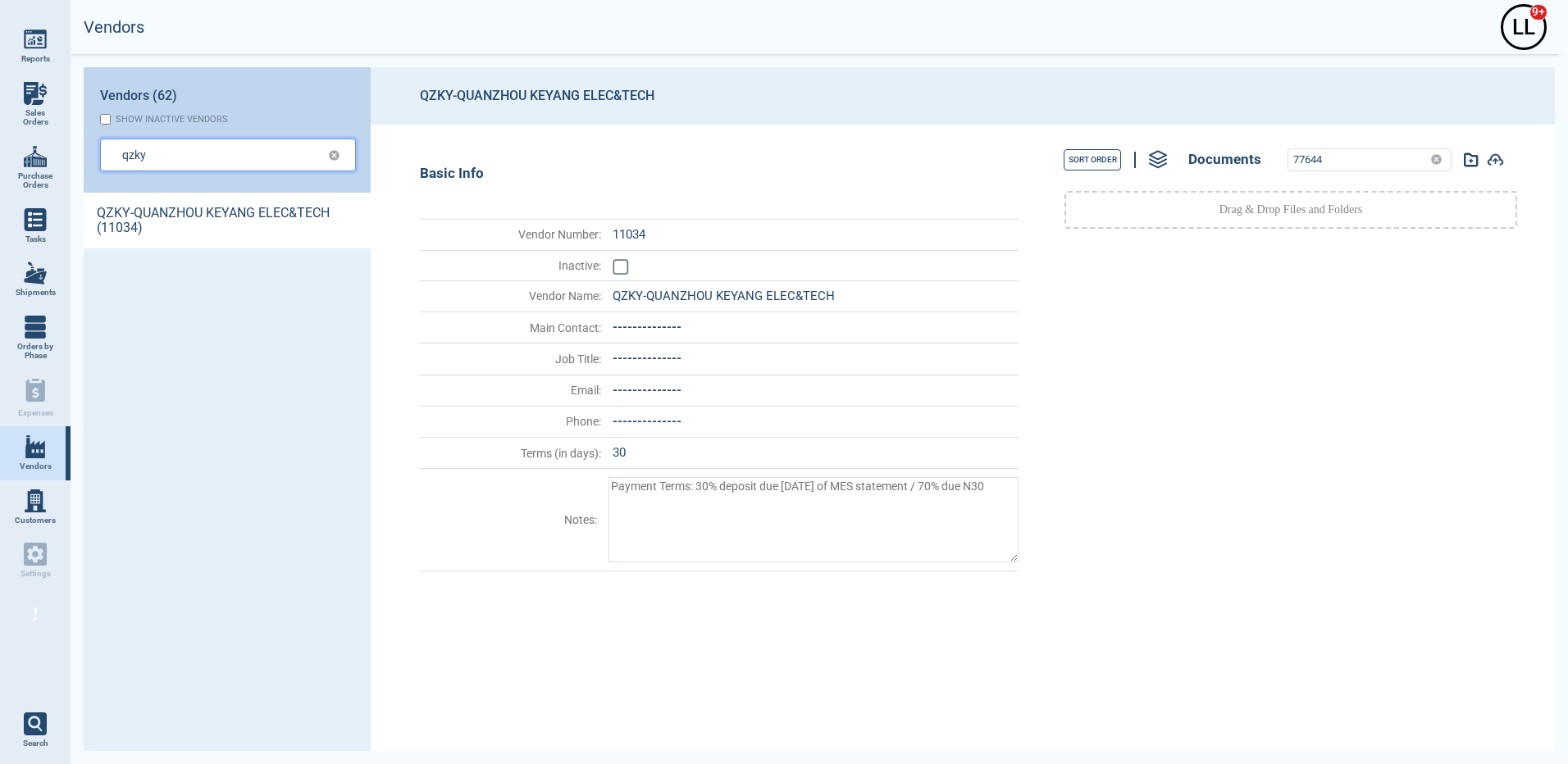
type textarea "x"
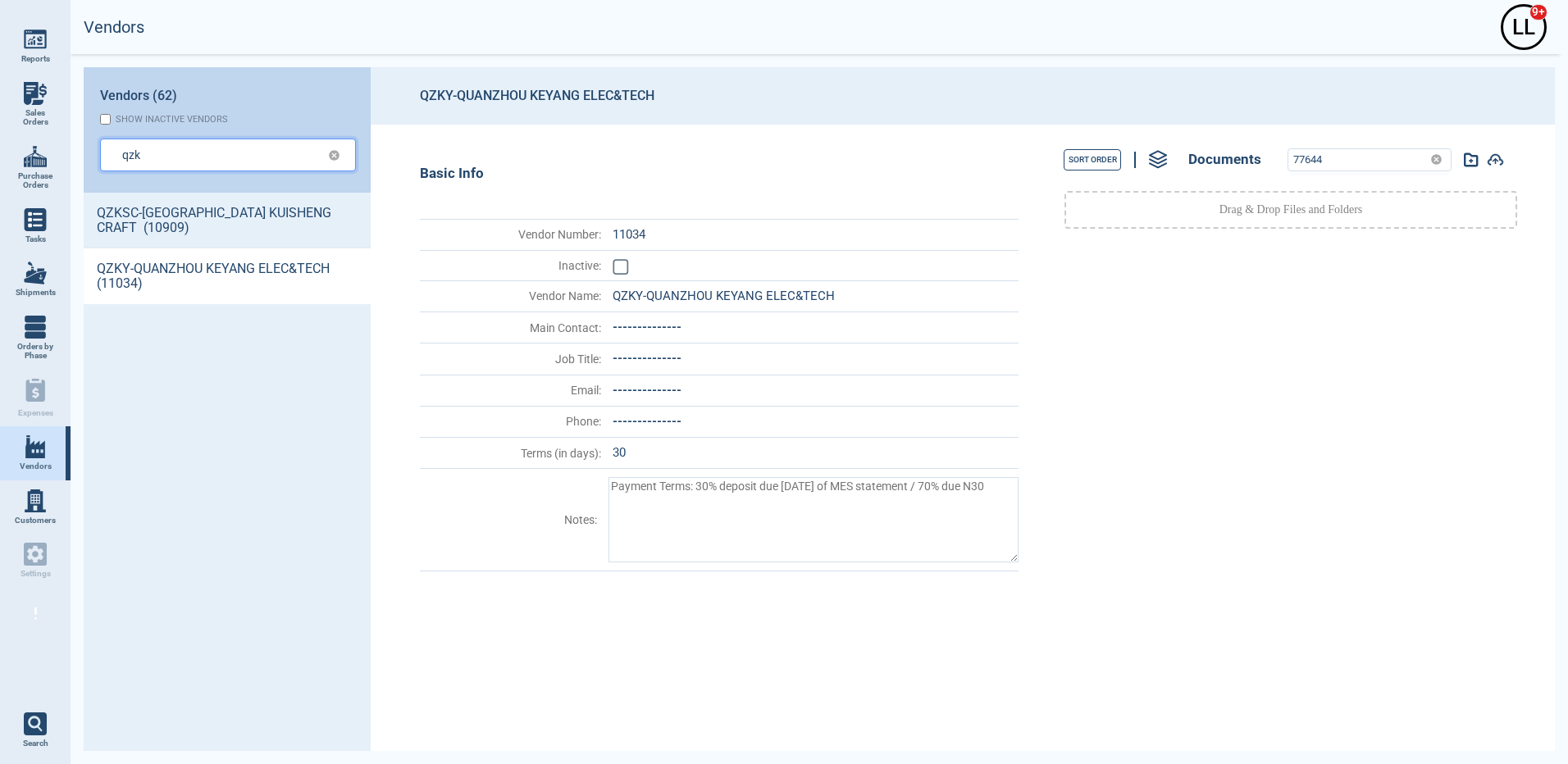
type input "qzk"
type textarea "x"
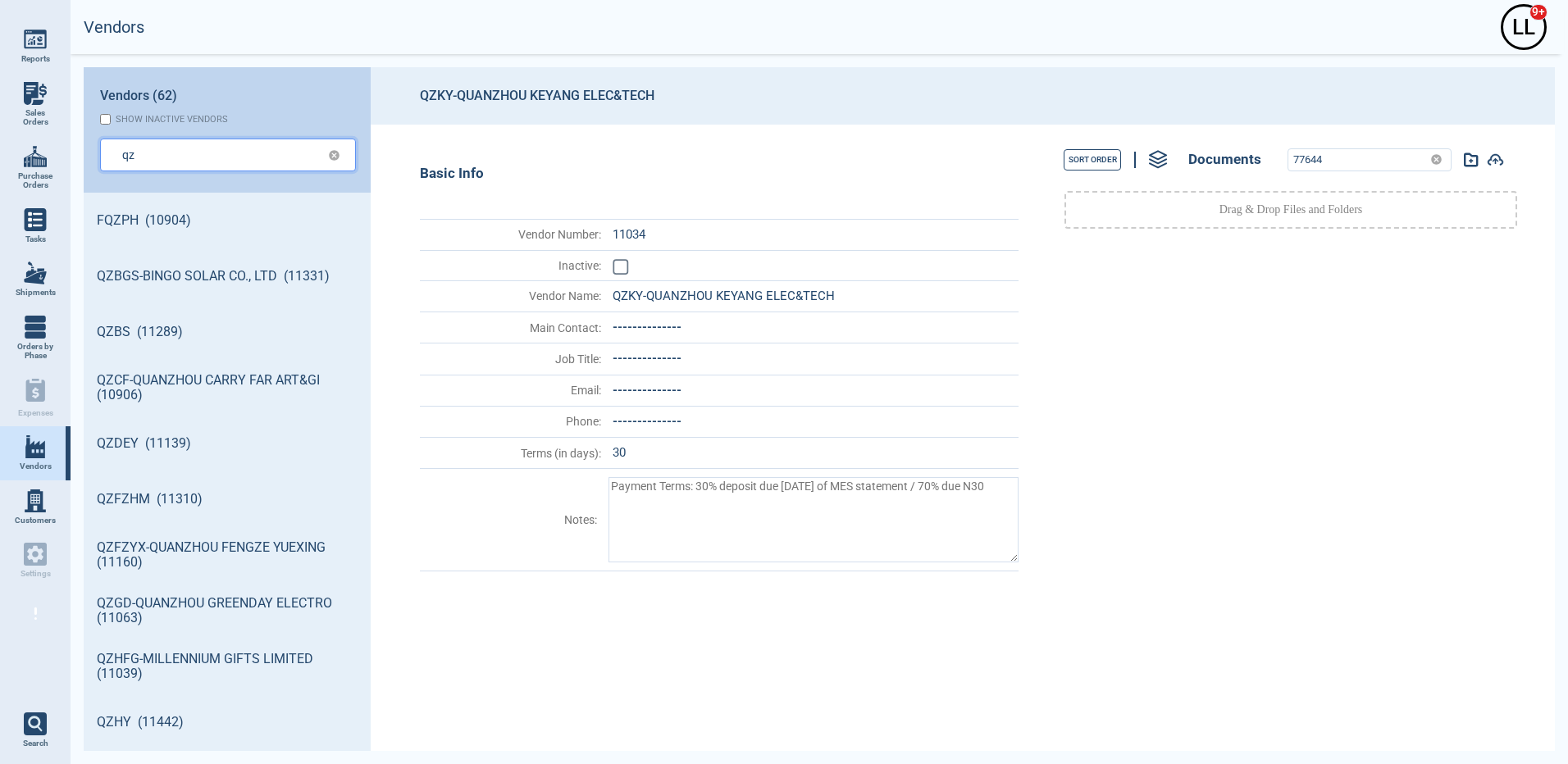
type input "qz"
type textarea "x"
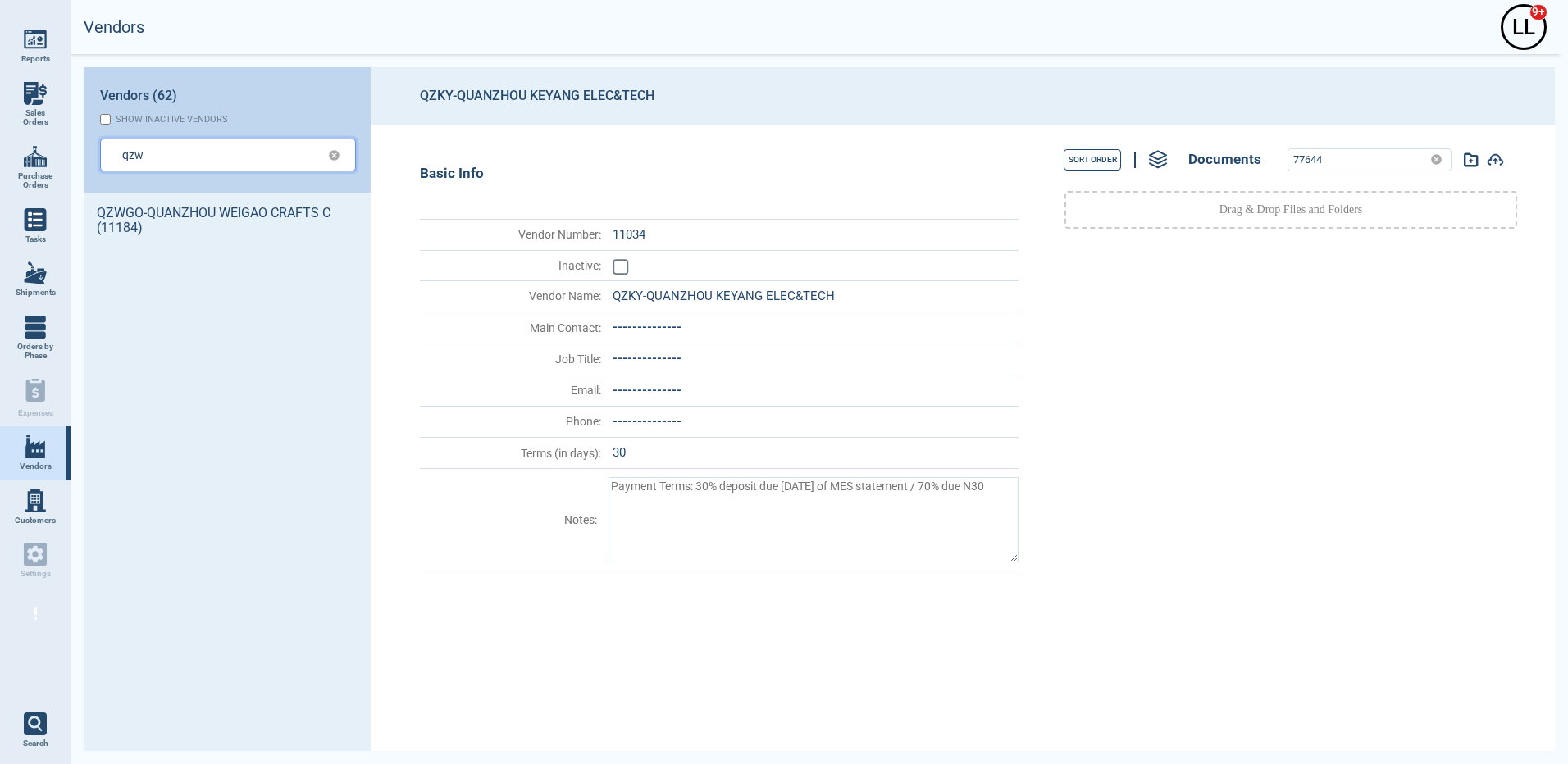
type input "qzw"
type textarea "x"
type input "qzwc"
type textarea "x"
type input "qzw"
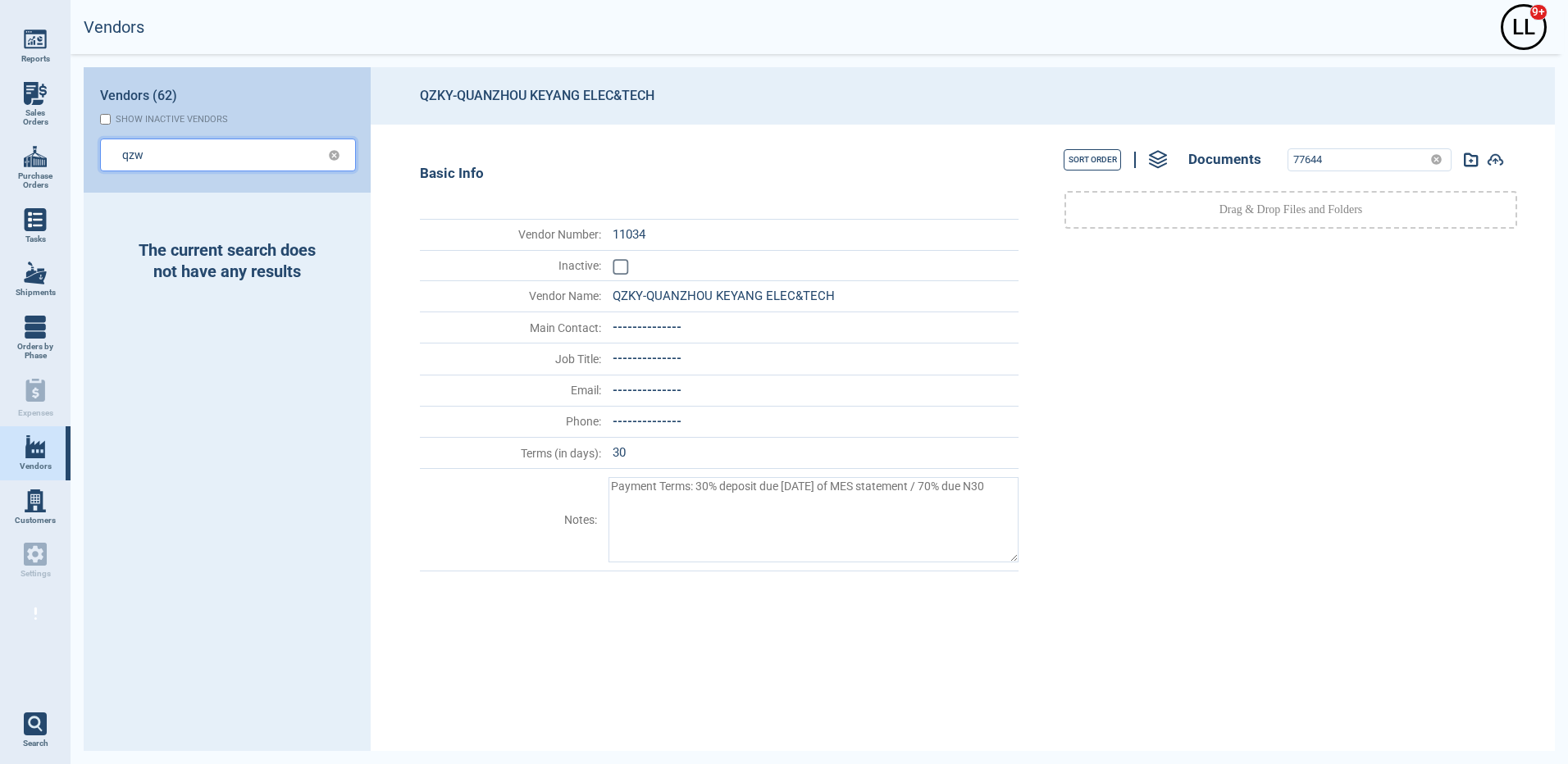
type textarea "x"
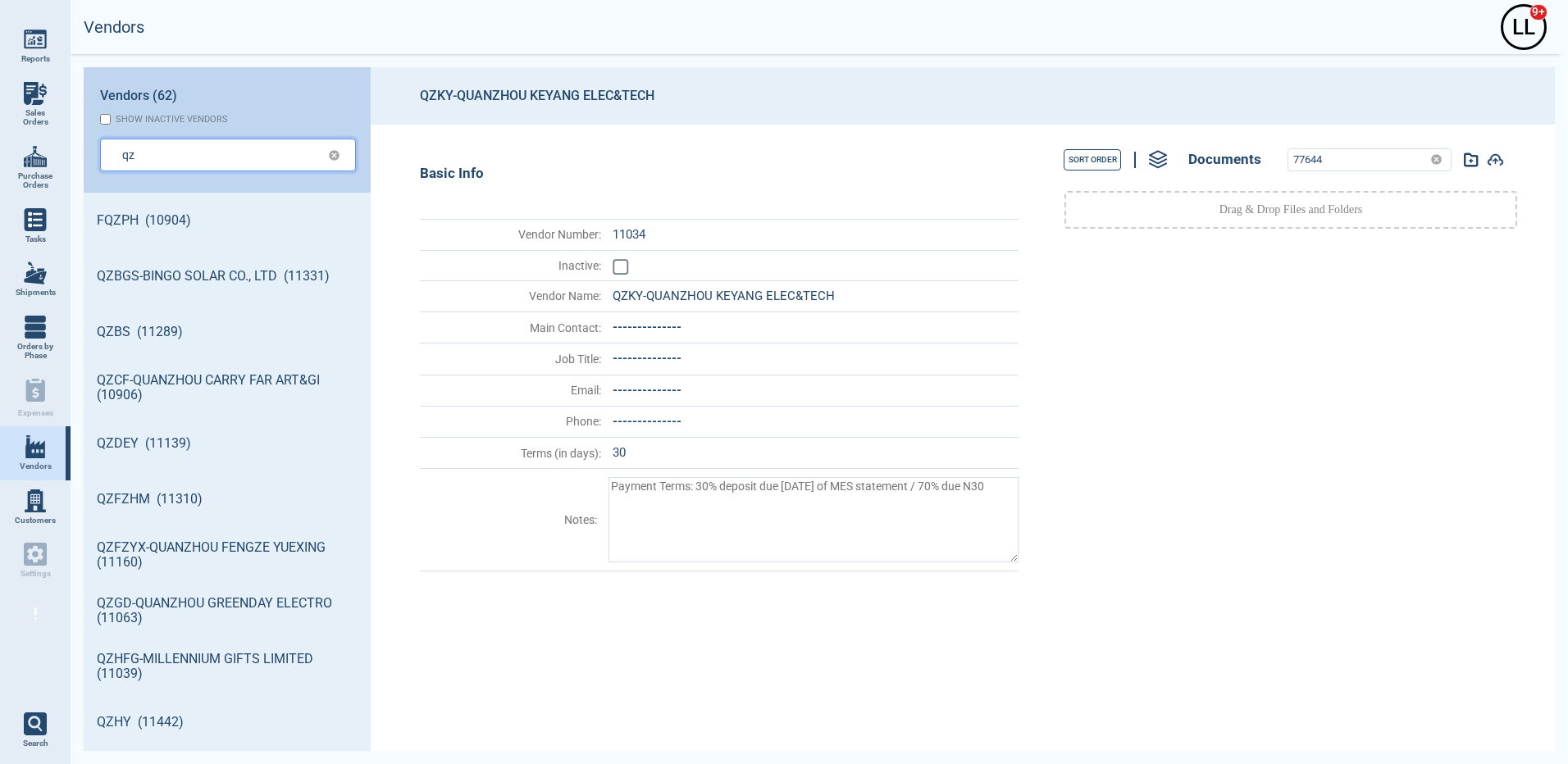
scroll to position [553, 282]
type input "qz"
type textarea "x"
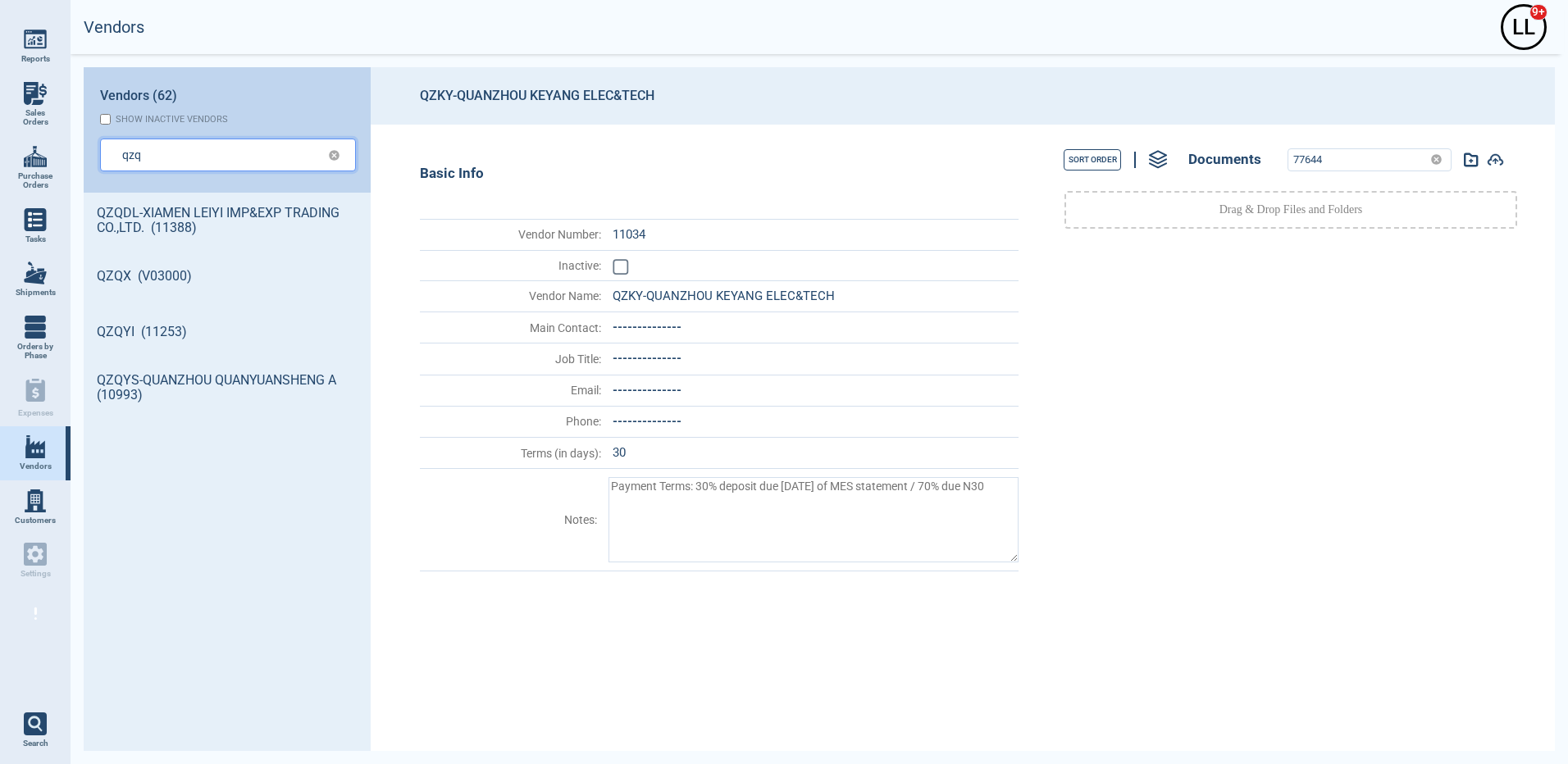
type input "qzq"
type textarea "x"
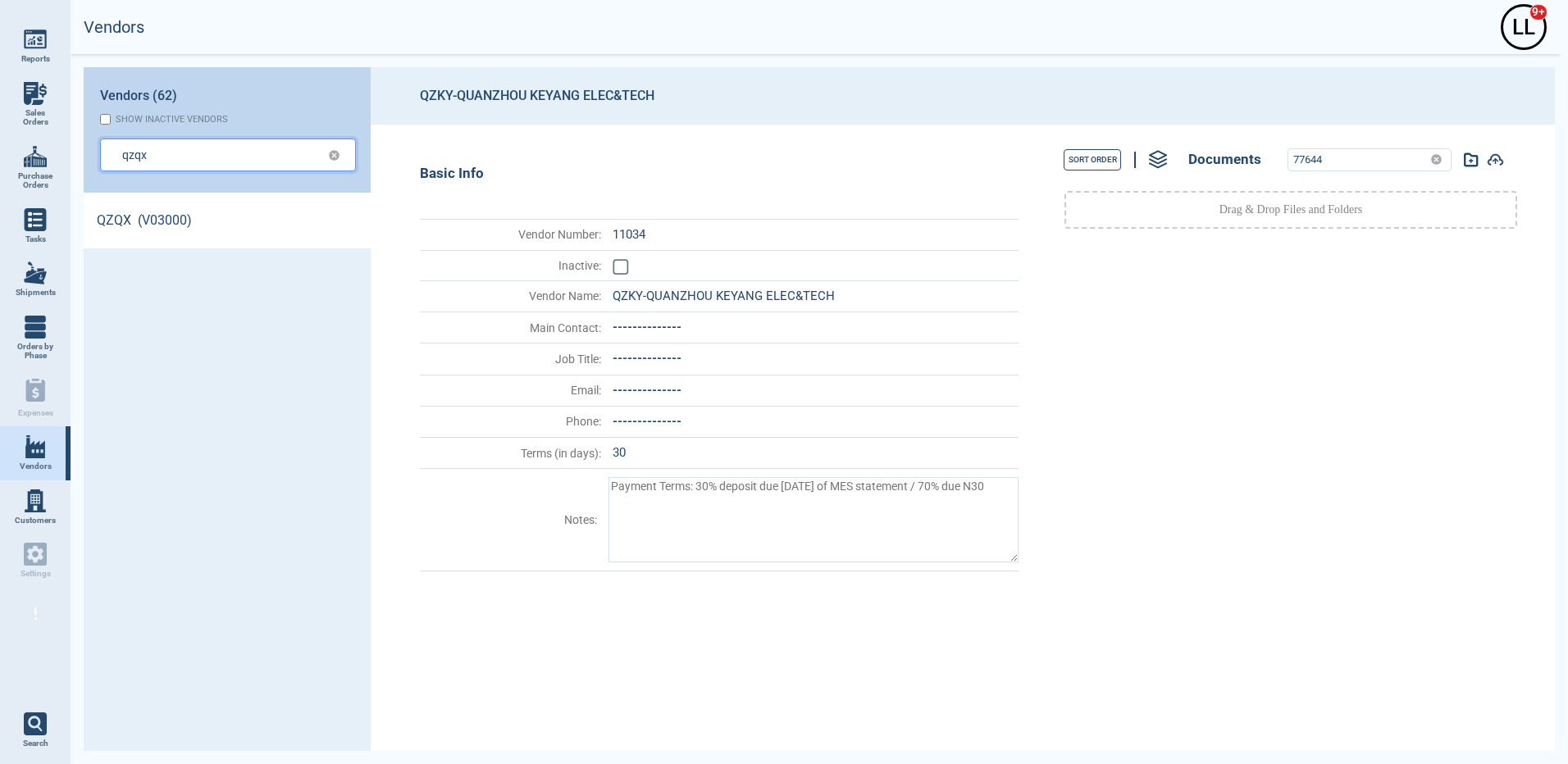
type input "qzqx"
click at [108, 230] on link "QZQX (V03000)" at bounding box center [227, 220] width 287 height 56
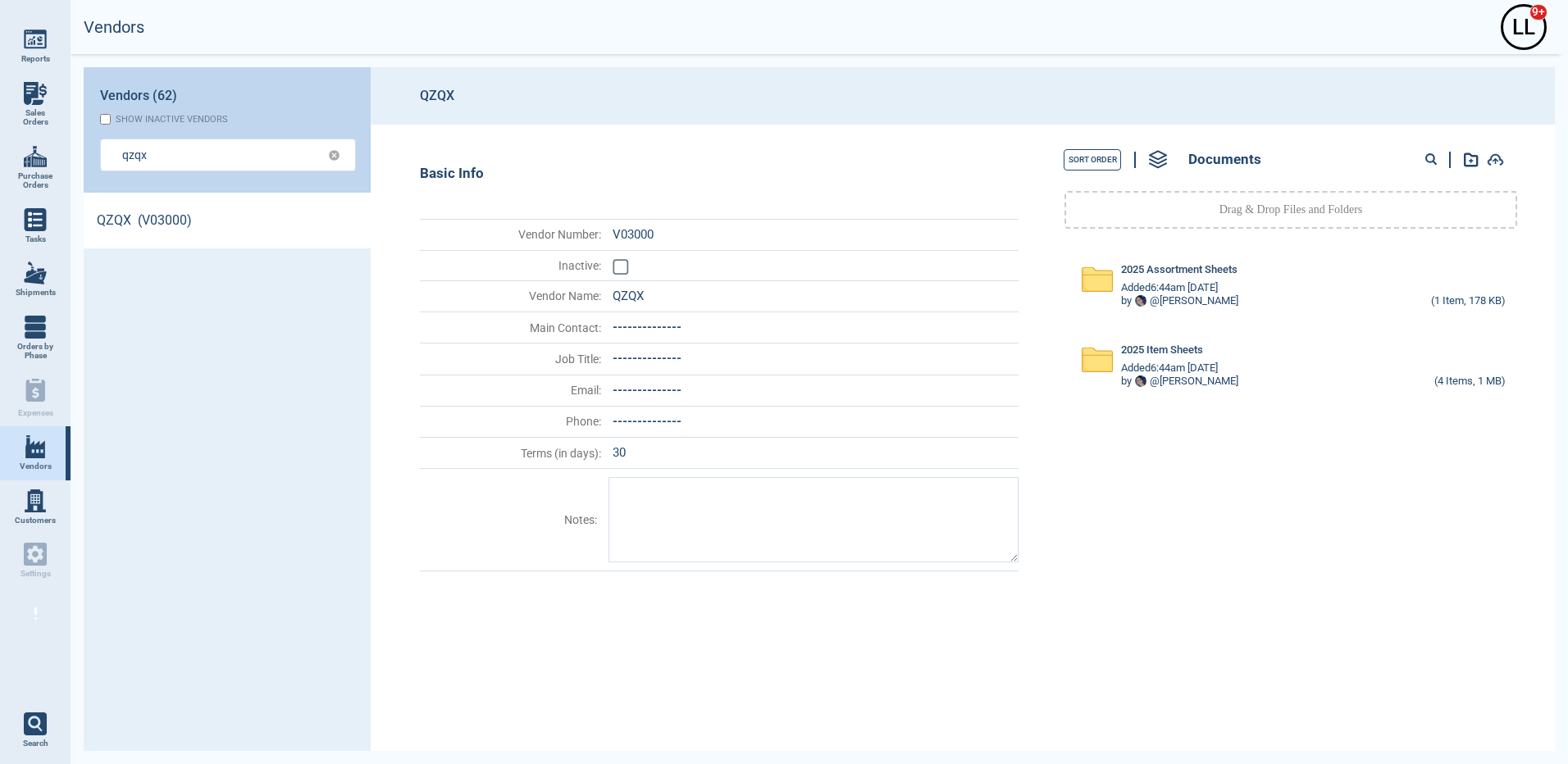
click at [1427, 158] on circle at bounding box center [1430, 158] width 8 height 8
paste input "80650"
type input "80650"
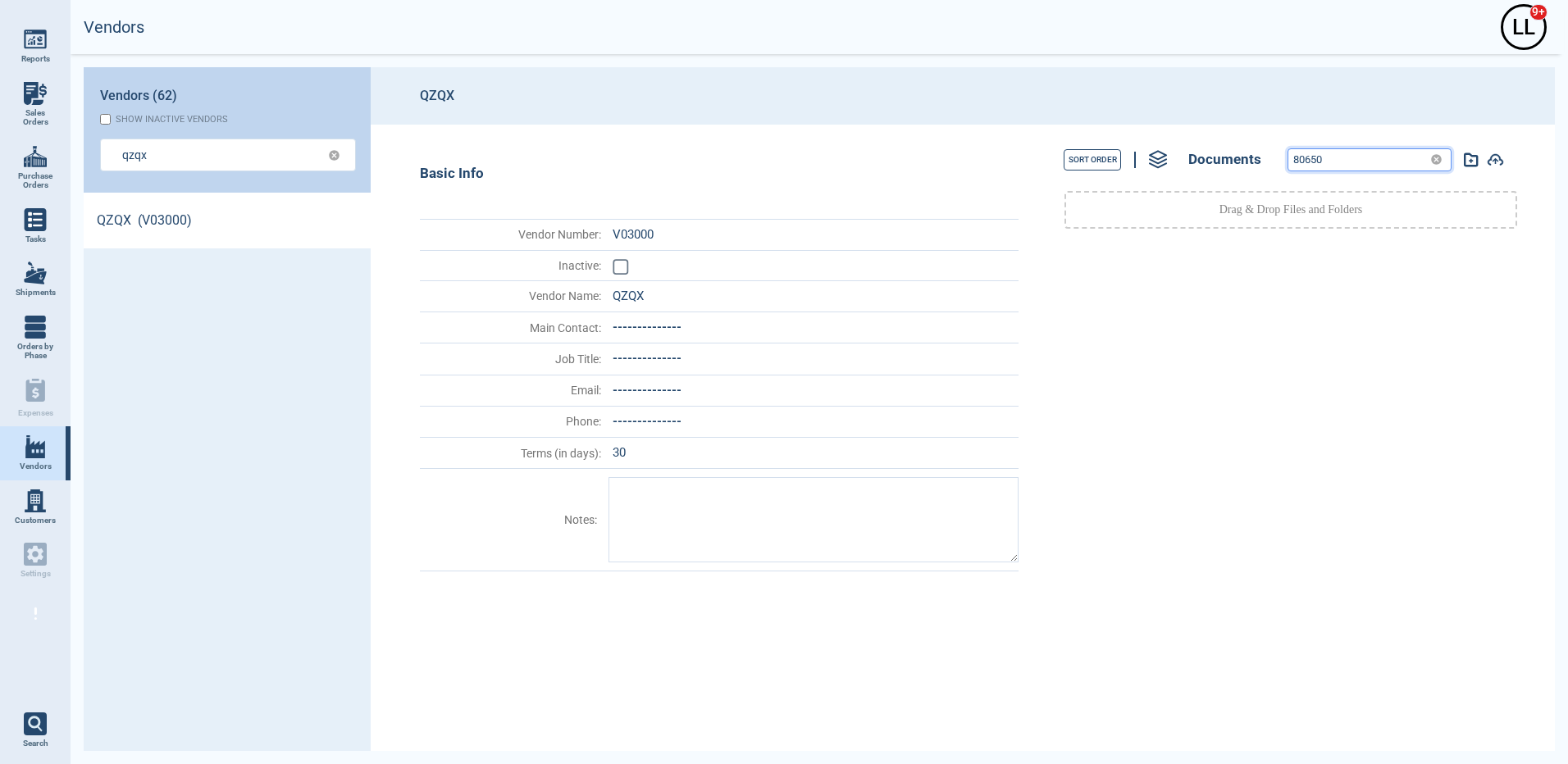
drag, startPoint x: 1265, startPoint y: 145, endPoint x: 1159, endPoint y: 142, distance: 106.0
click at [1160, 142] on div "Sort Order Documents 80650" at bounding box center [1290, 159] width 508 height 37
paste input "80650"
type input "80650"
click at [209, 155] on input "qzqx" at bounding box center [215, 154] width 186 height 24
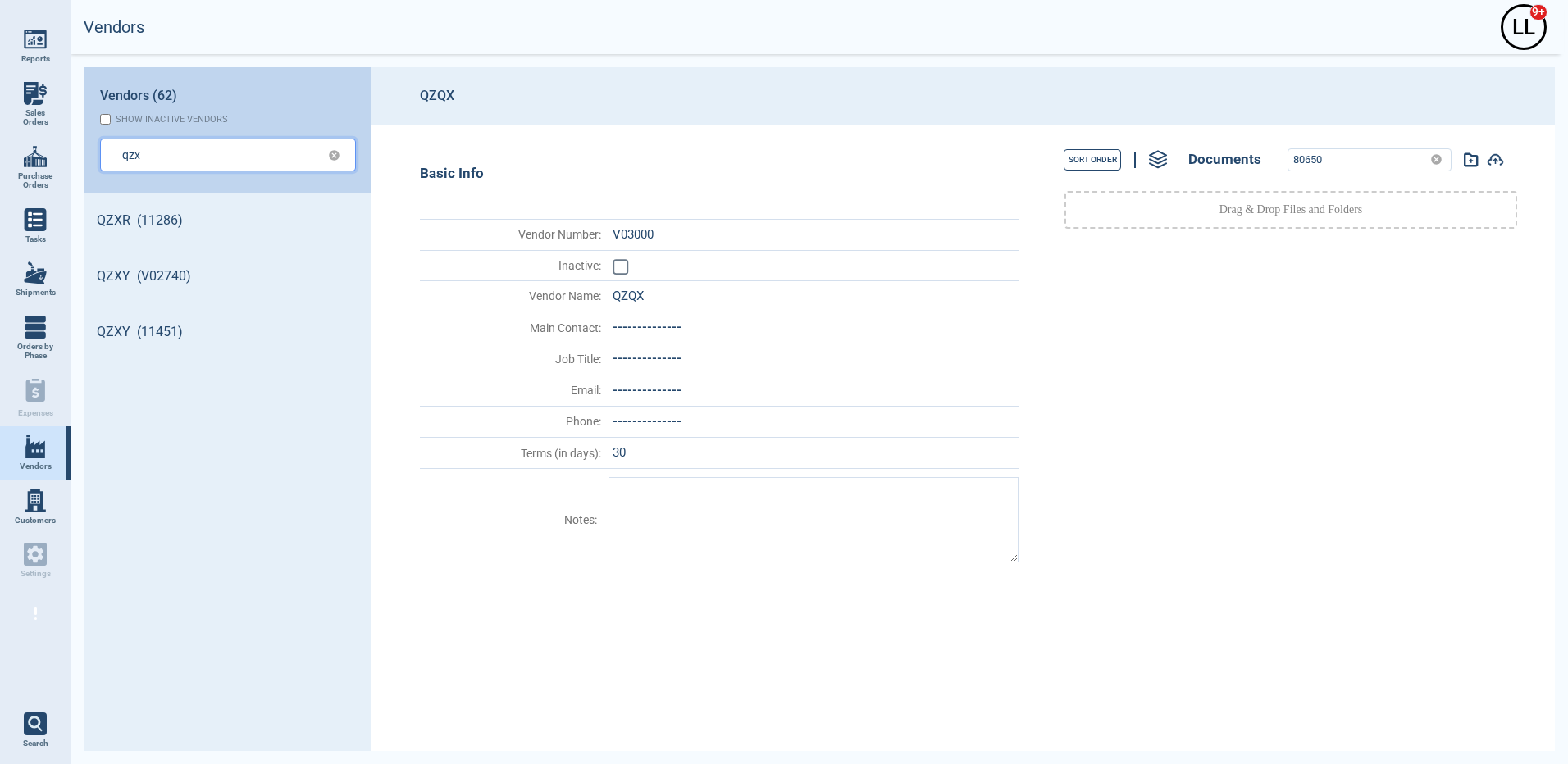
scroll to position [553, 282]
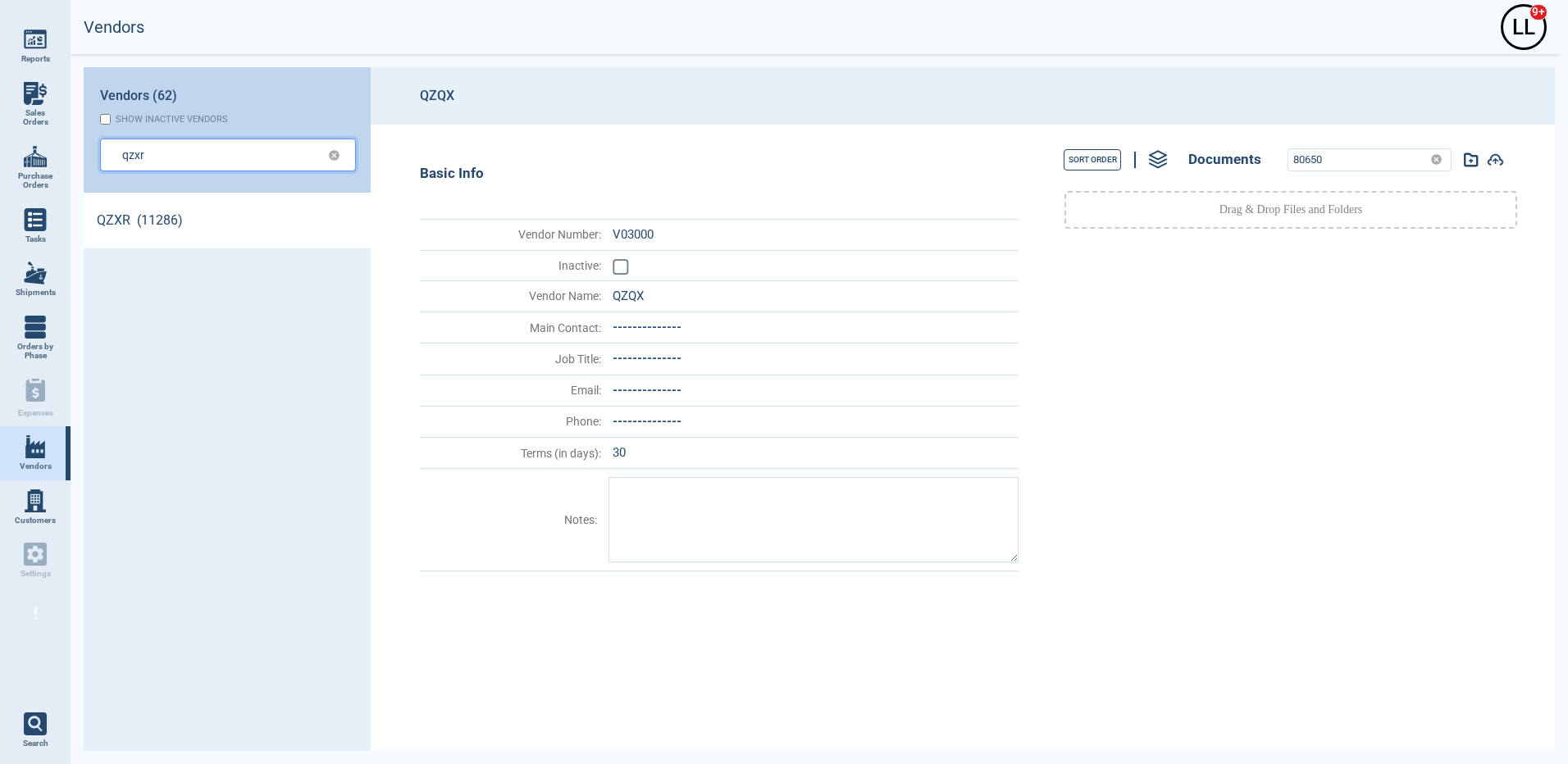
type input "qzxr"
click at [107, 226] on link "QZXR (11286)" at bounding box center [227, 220] width 287 height 56
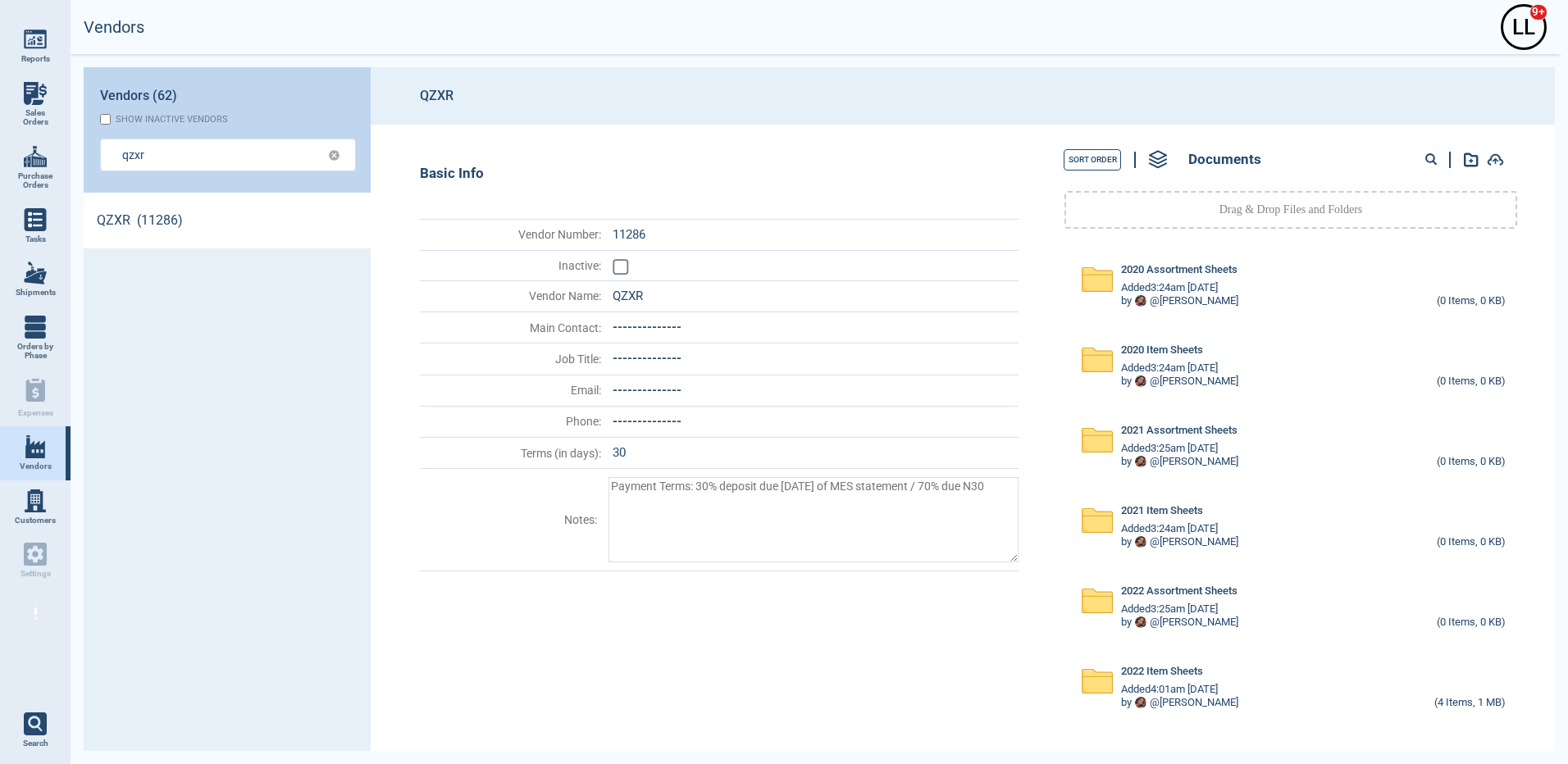
click at [1428, 157] on circle at bounding box center [1430, 158] width 8 height 8
paste input "92690"
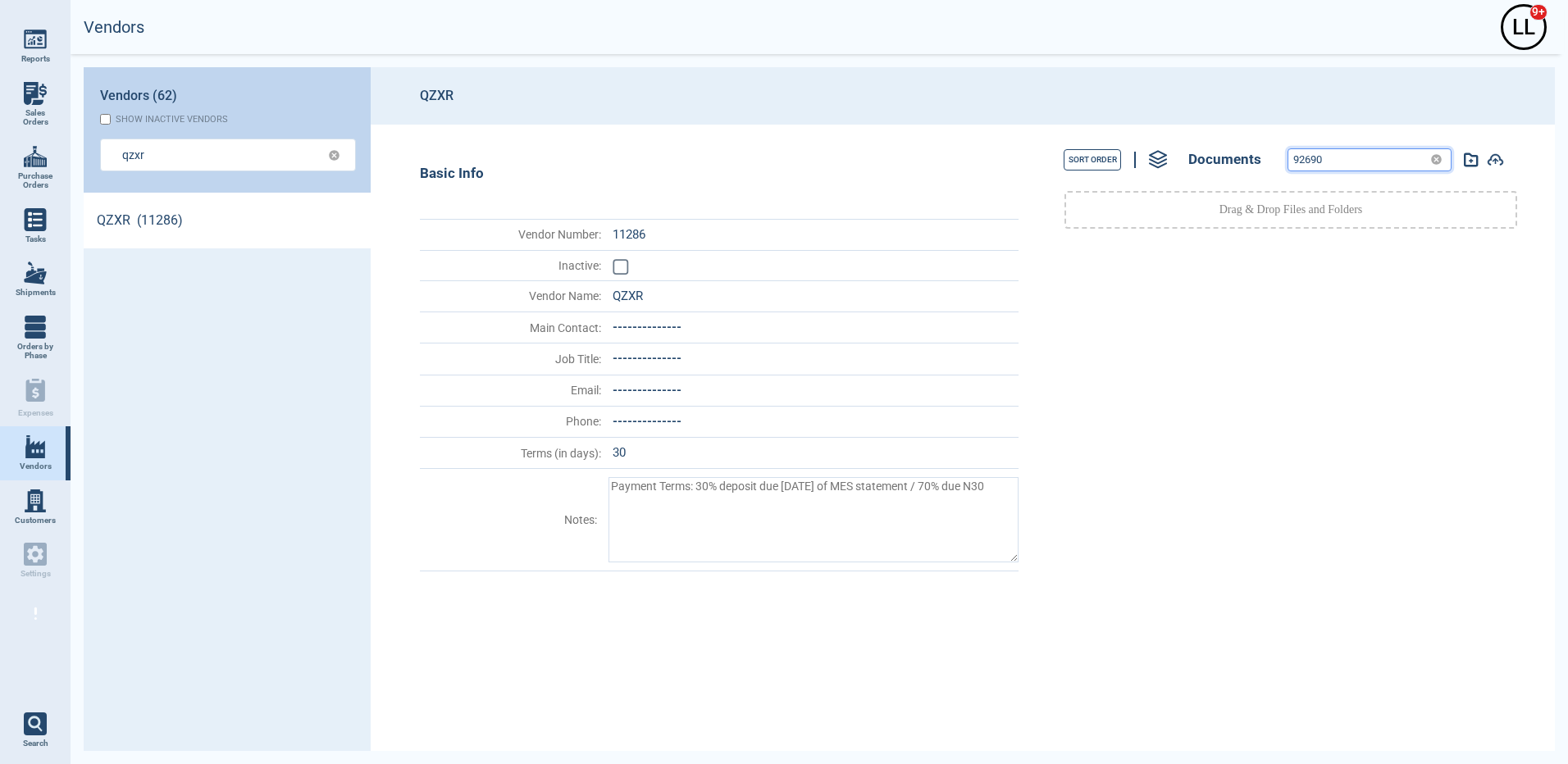
click at [1357, 167] on input "92690" at bounding box center [1356, 159] width 136 height 21
drag, startPoint x: 1355, startPoint y: 157, endPoint x: 1178, endPoint y: 135, distance: 178.4
click at [1178, 136] on div "Sort Order Documents 92690 Drag & Drop Files and Folders" at bounding box center [1286, 437] width 518 height 626
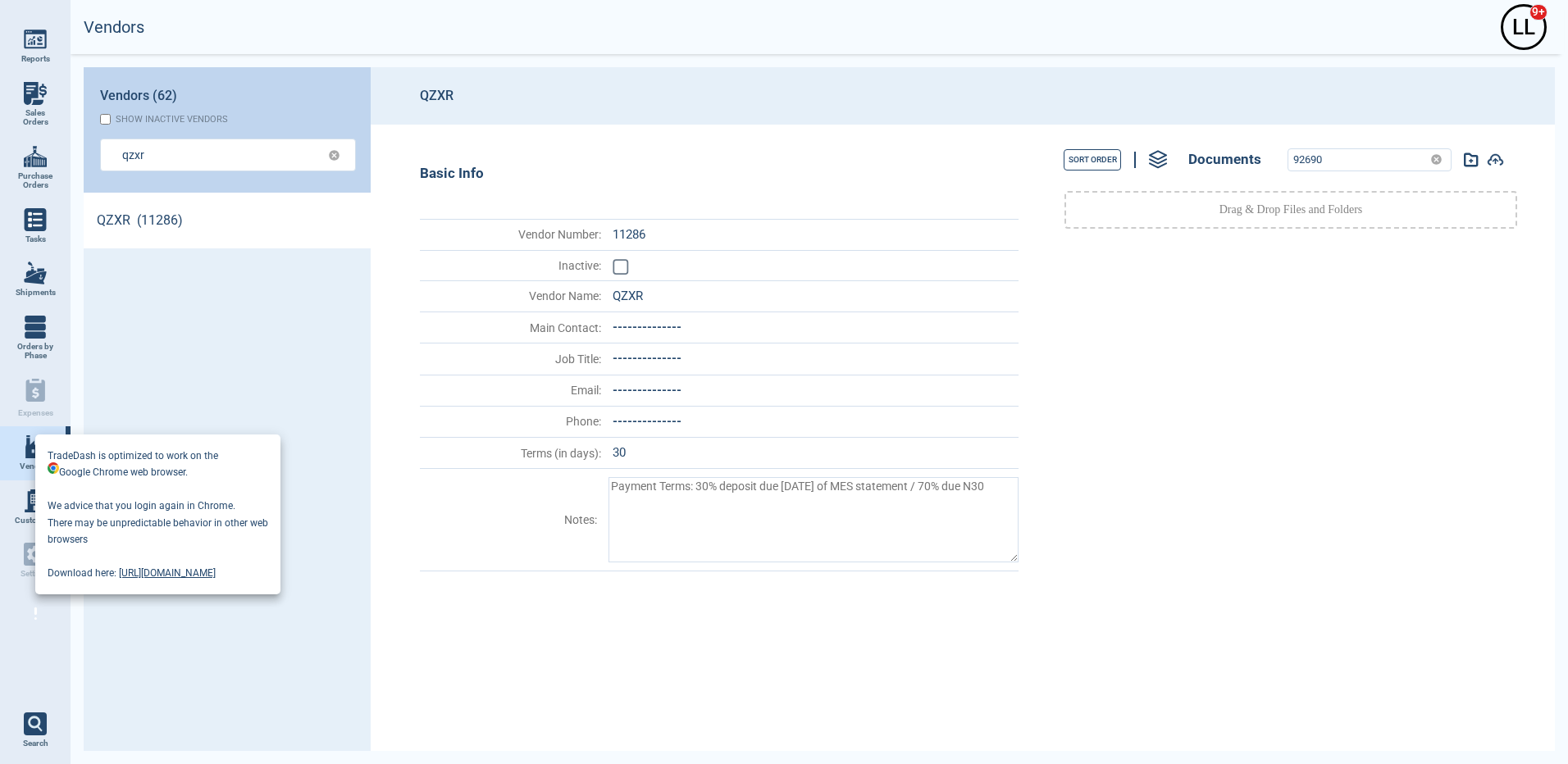
drag, startPoint x: 1222, startPoint y: 141, endPoint x: 1177, endPoint y: 140, distance: 45.0
click at [1177, 140] on div at bounding box center [784, 382] width 1568 height 764
paste input "71180"
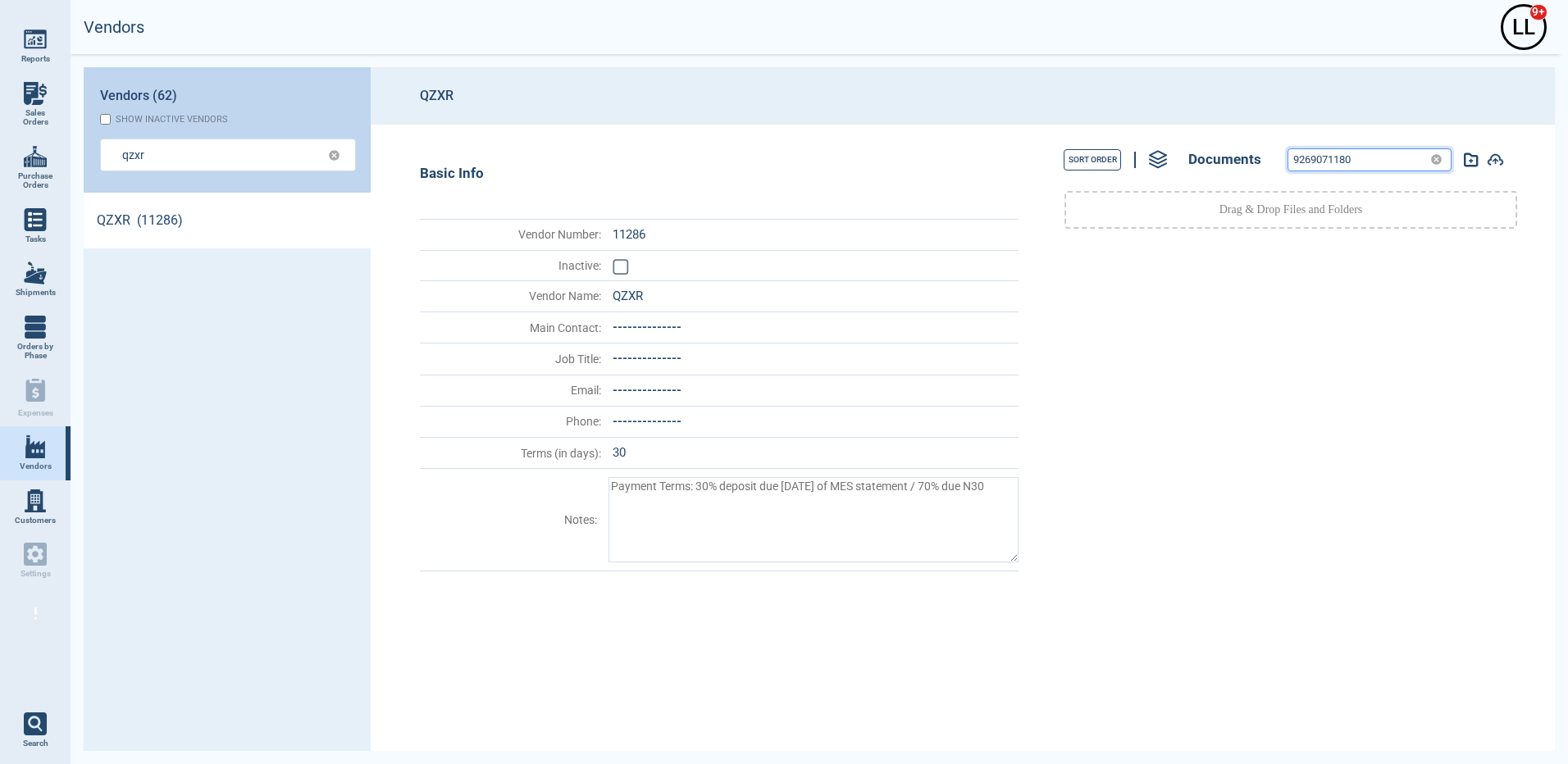
drag, startPoint x: 1272, startPoint y: 147, endPoint x: 1165, endPoint y: 131, distance: 108.2
click at [1164, 133] on div "Sort Order Documents 9269071180 Drag & Drop Files and Folders" at bounding box center [1286, 437] width 518 height 626
paste input
type input "71180"
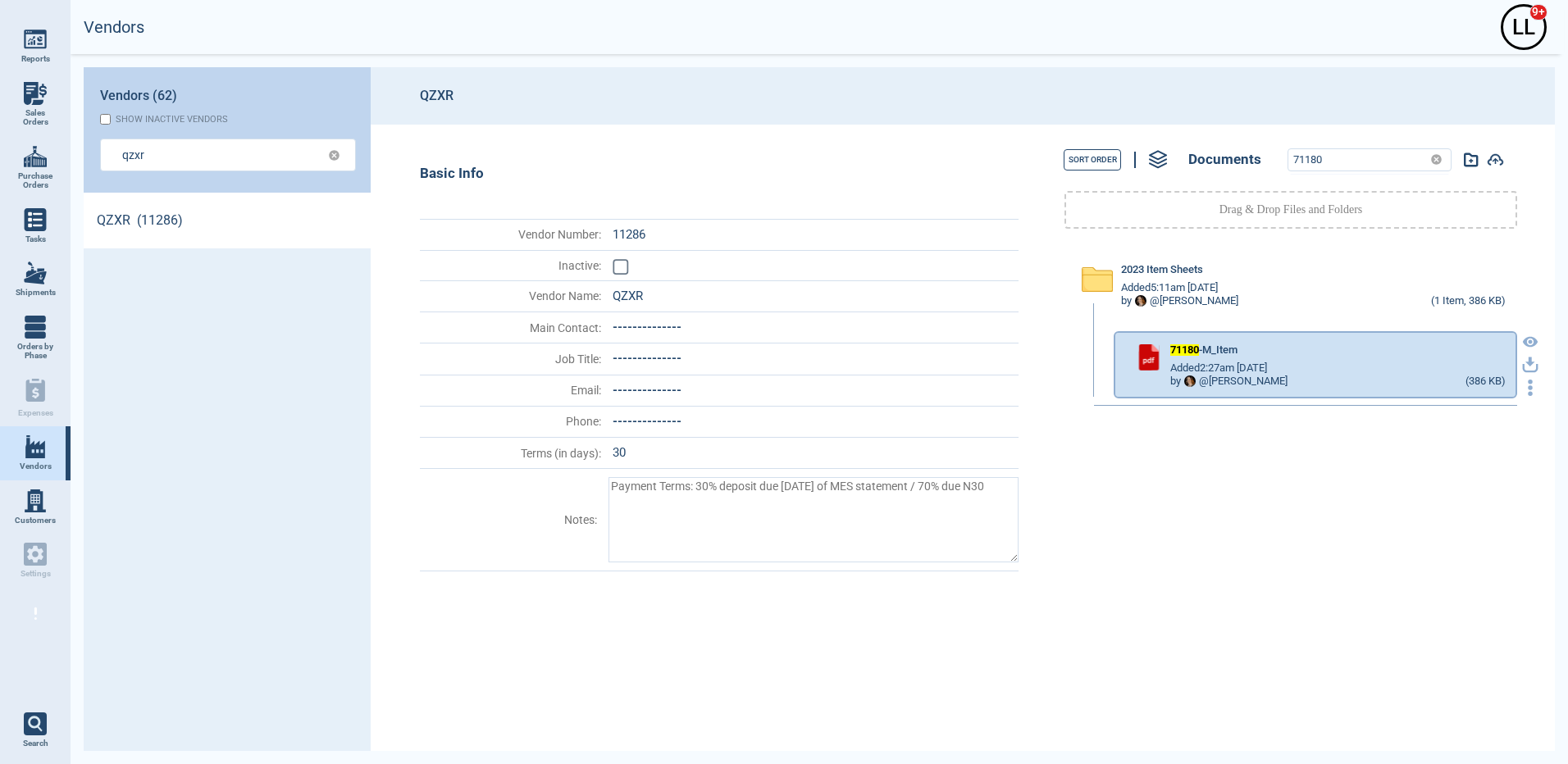
click at [1521, 365] on icon "button" at bounding box center [1529, 364] width 16 height 16
